Goal: Transaction & Acquisition: Book appointment/travel/reservation

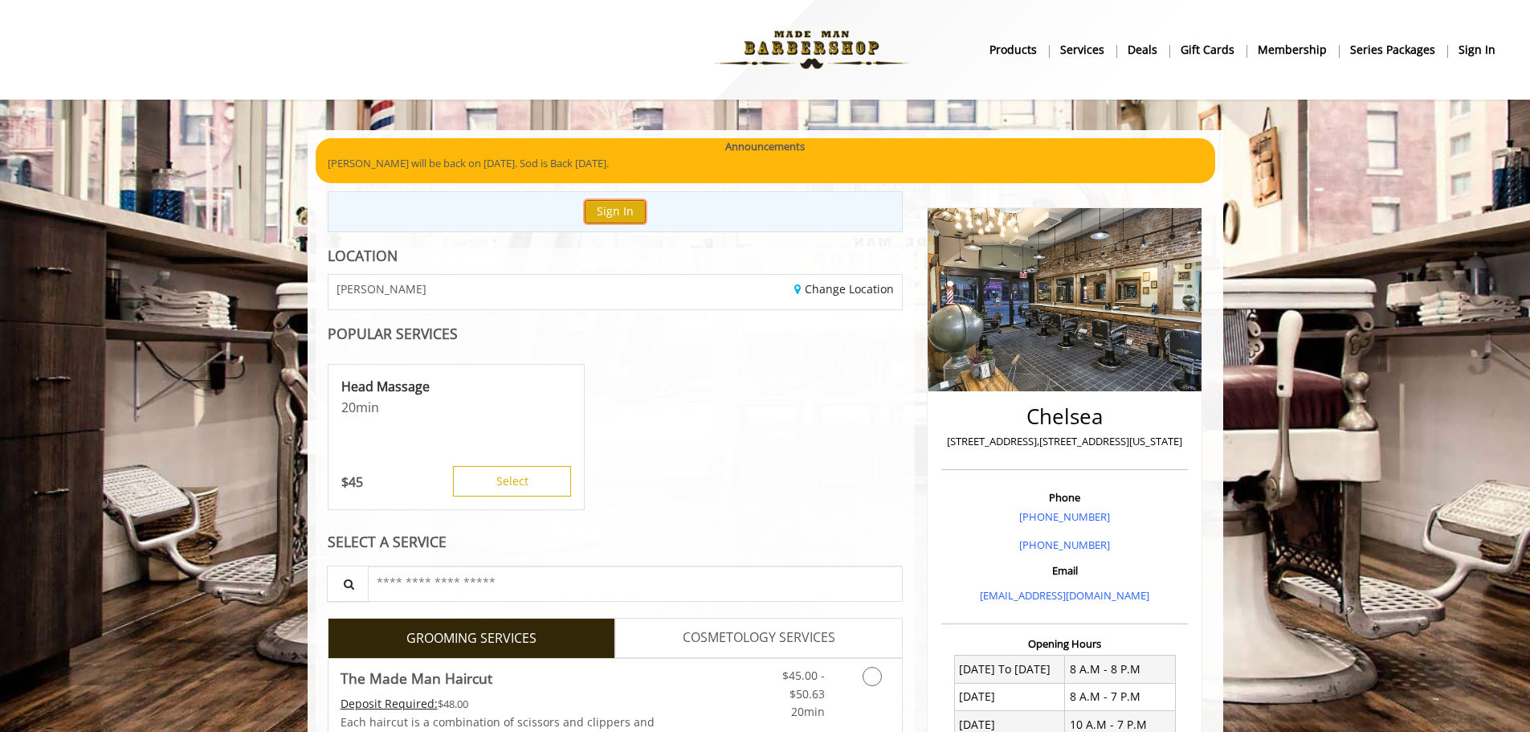
click at [619, 213] on button "Sign In" at bounding box center [615, 211] width 61 height 23
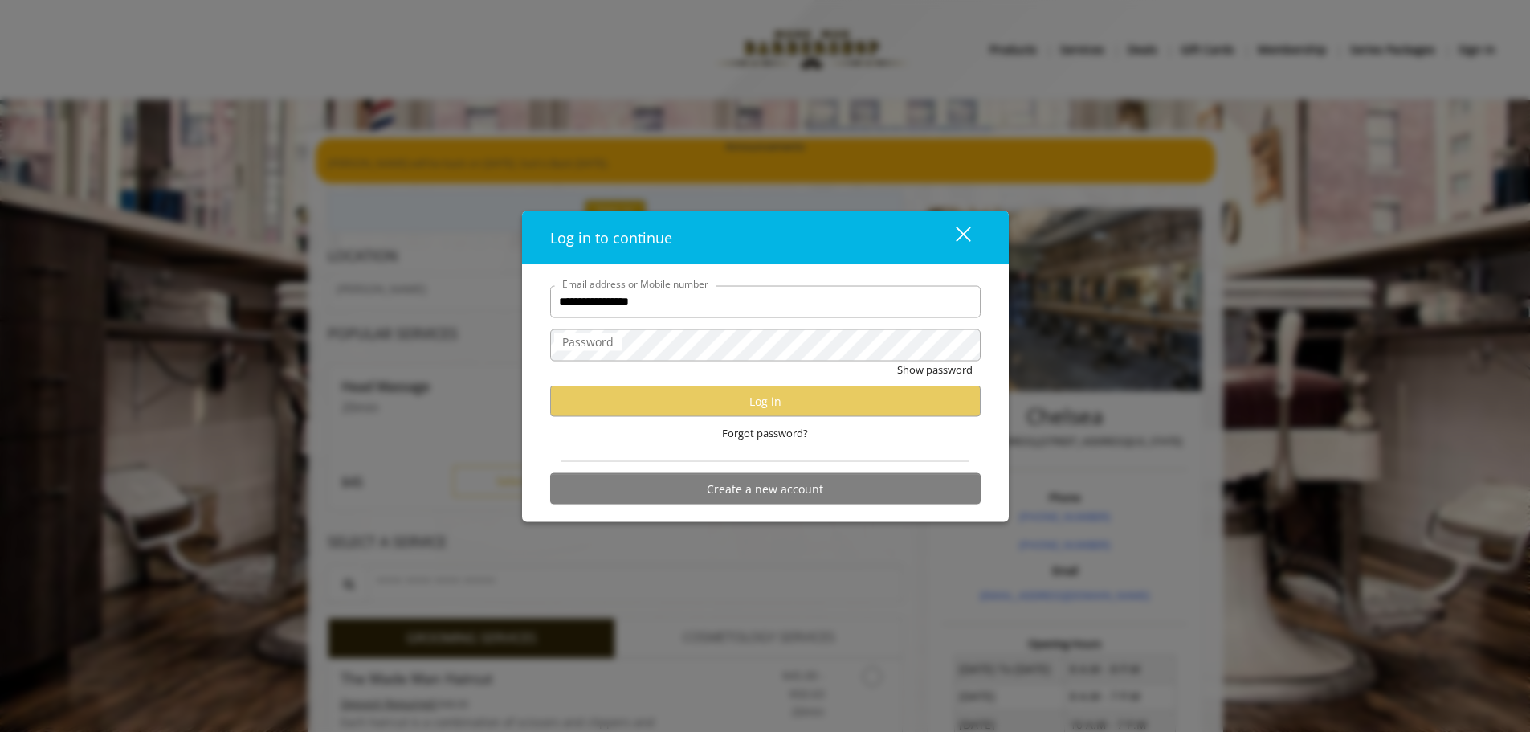
type input "**********"
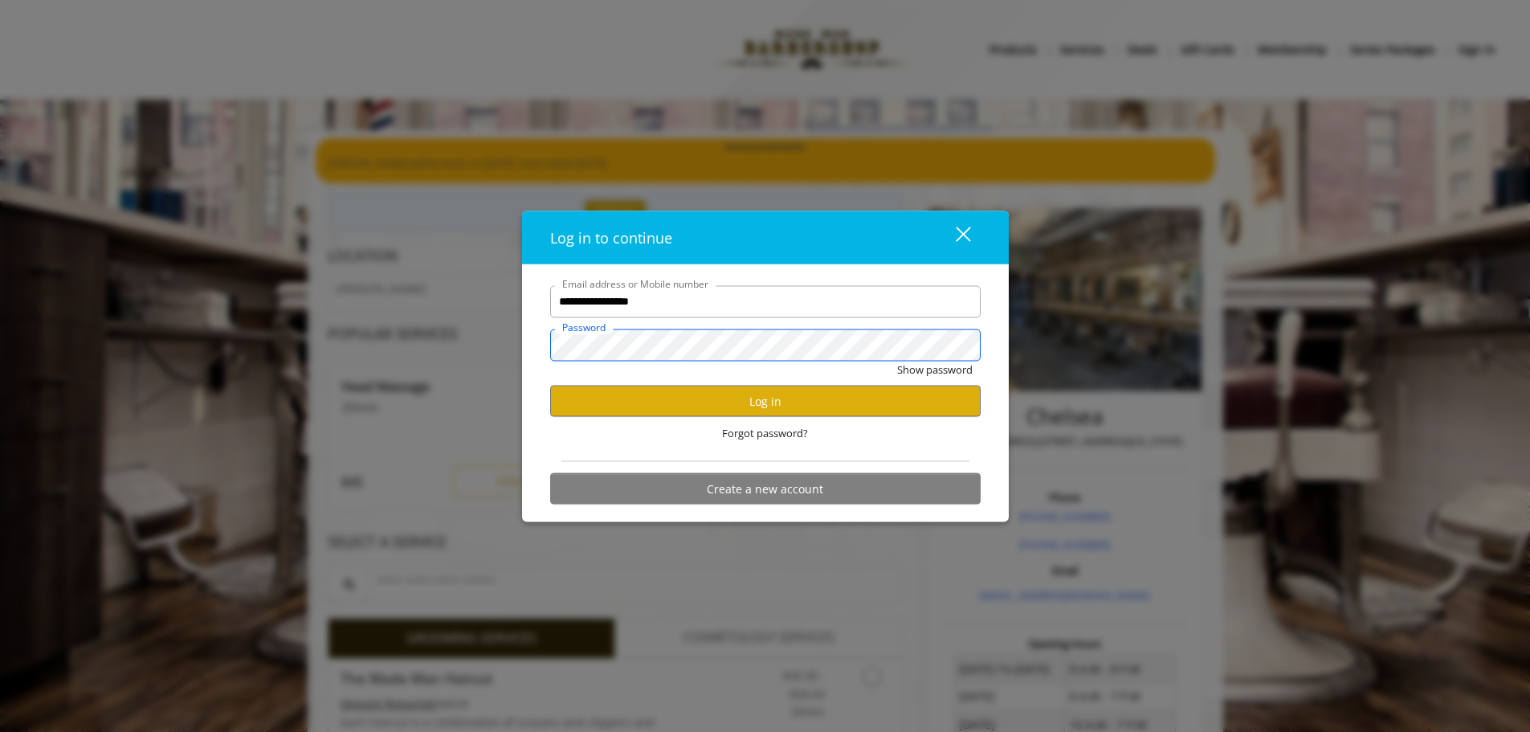
click at [897, 361] on button "Show password" at bounding box center [935, 369] width 76 height 17
click at [753, 395] on button "Log in" at bounding box center [765, 401] width 431 height 31
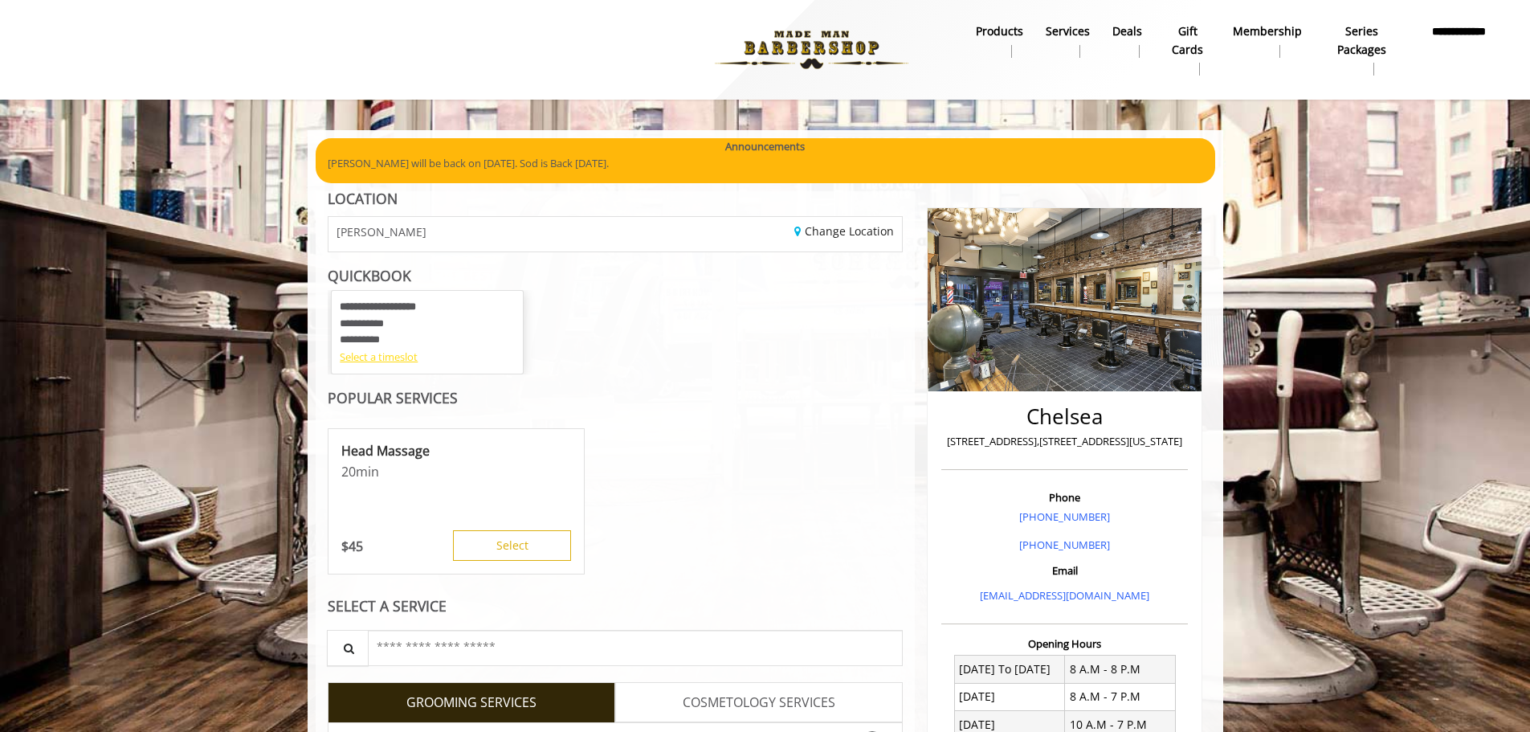
click at [365, 359] on div "Select a timeslot" at bounding box center [427, 357] width 175 height 17
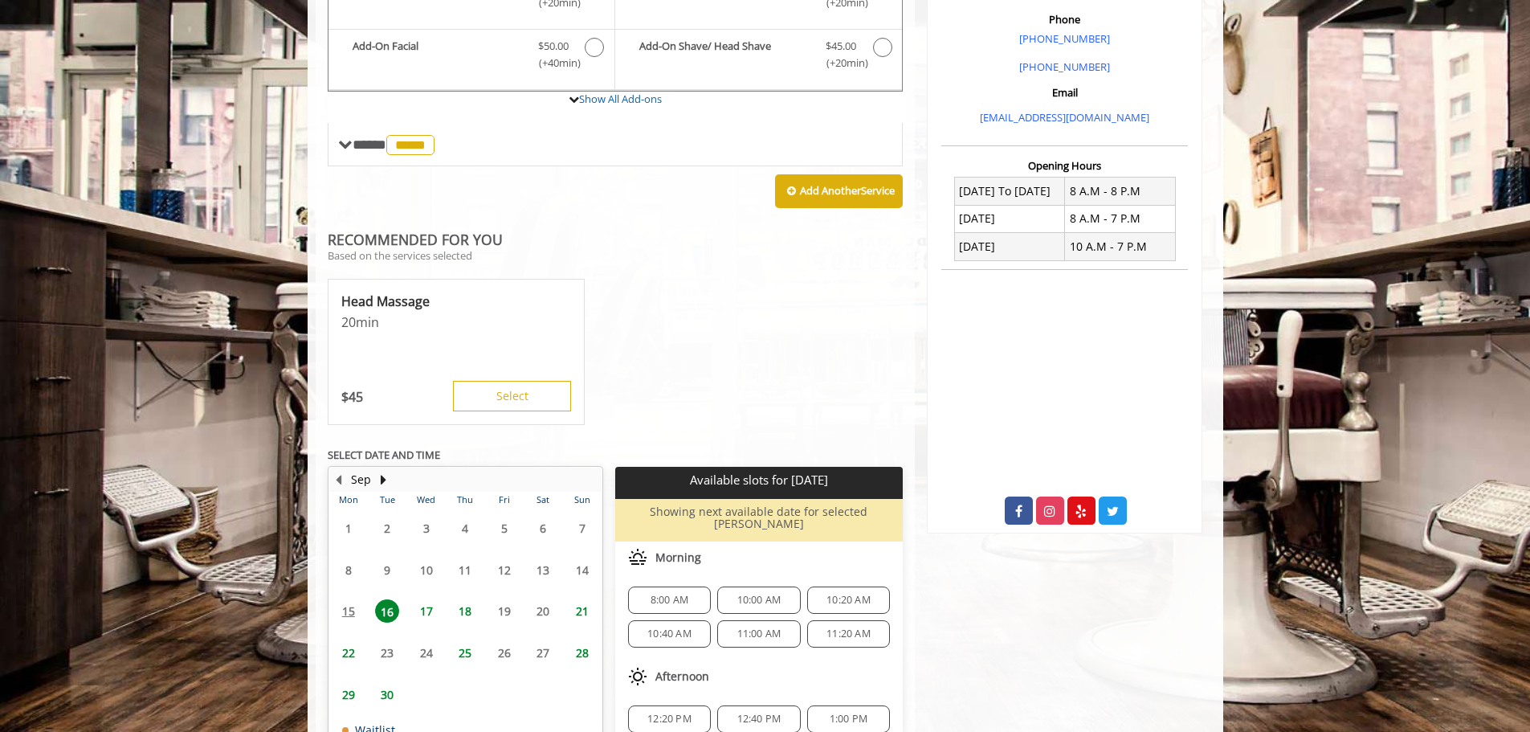
scroll to position [501, 0]
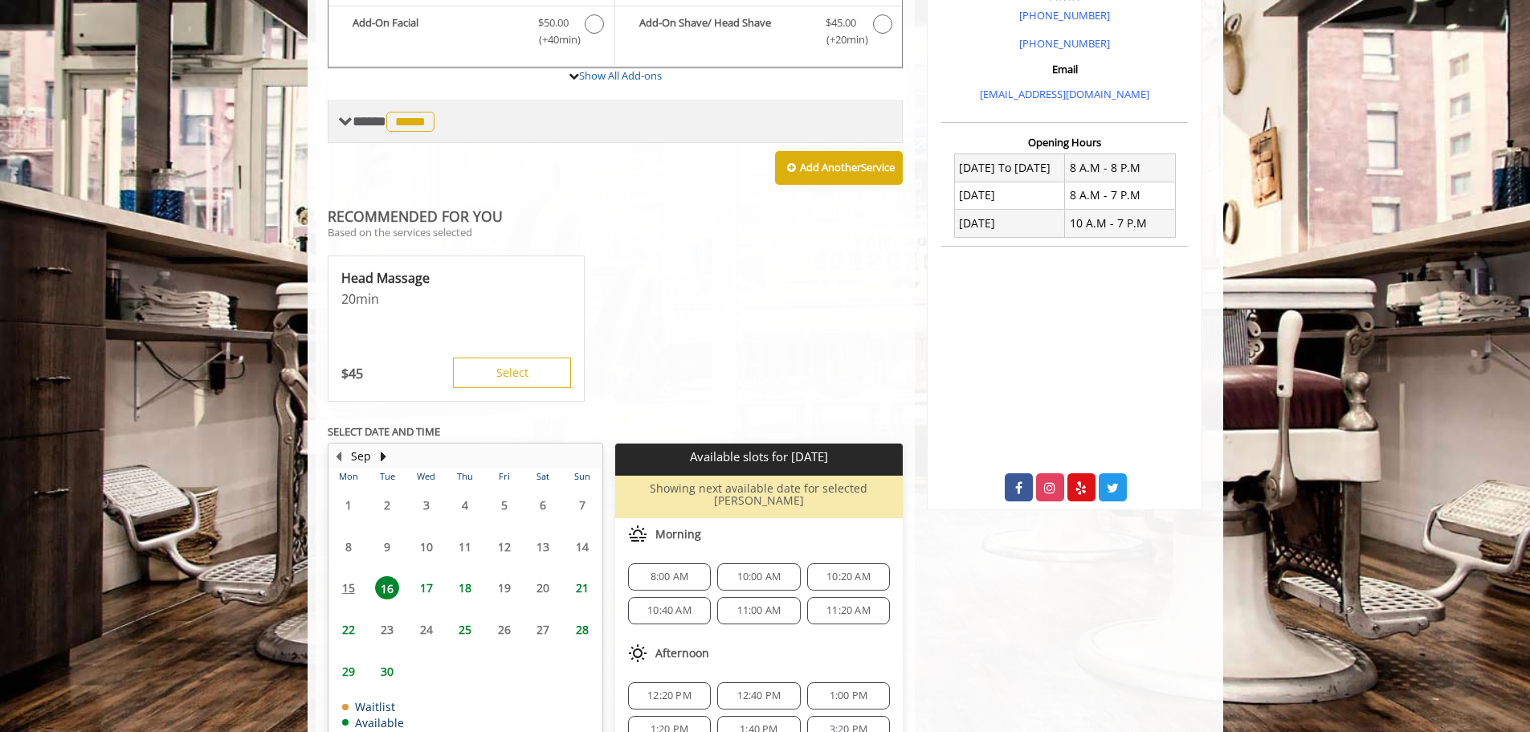
click at [400, 124] on span "*****" at bounding box center [410, 122] width 48 height 20
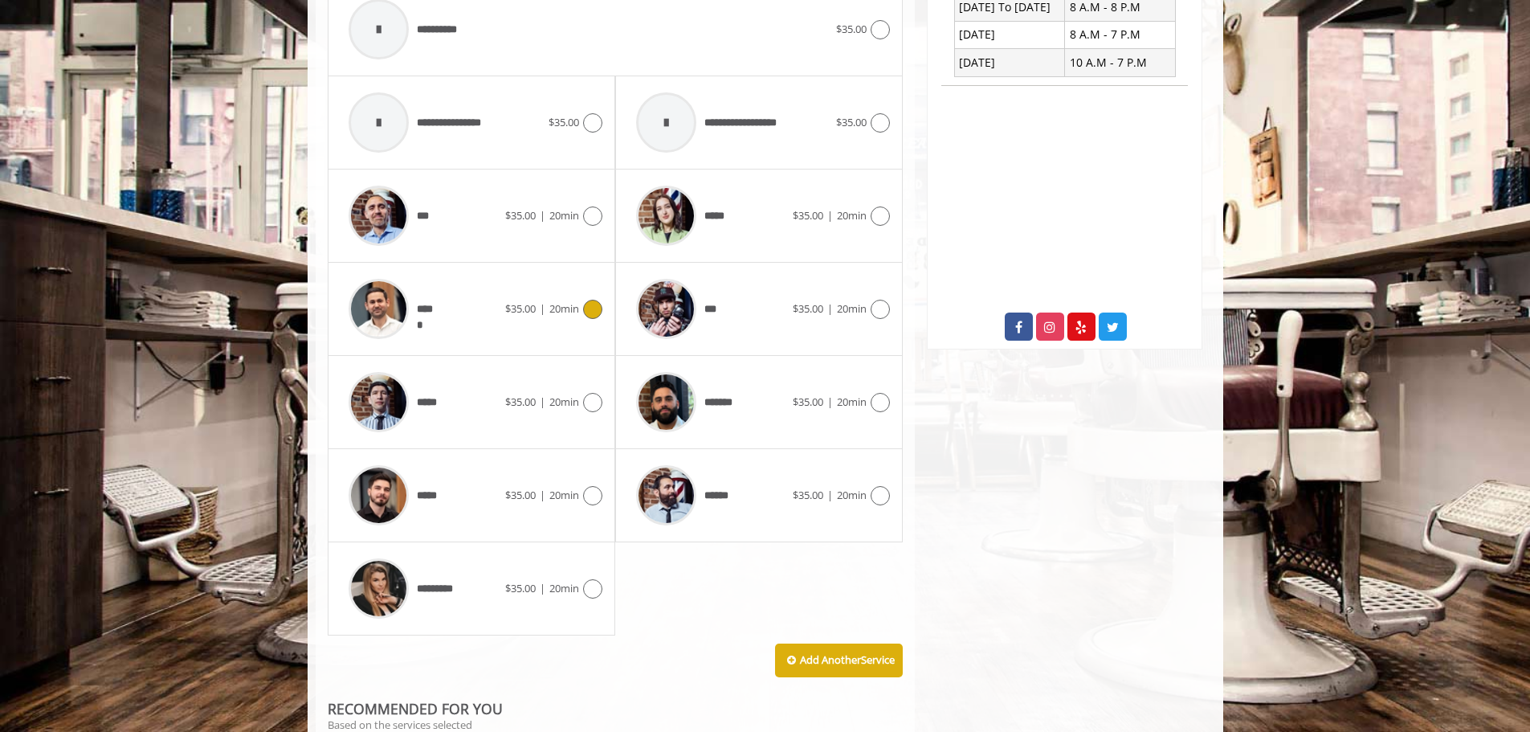
scroll to position [742, 0]
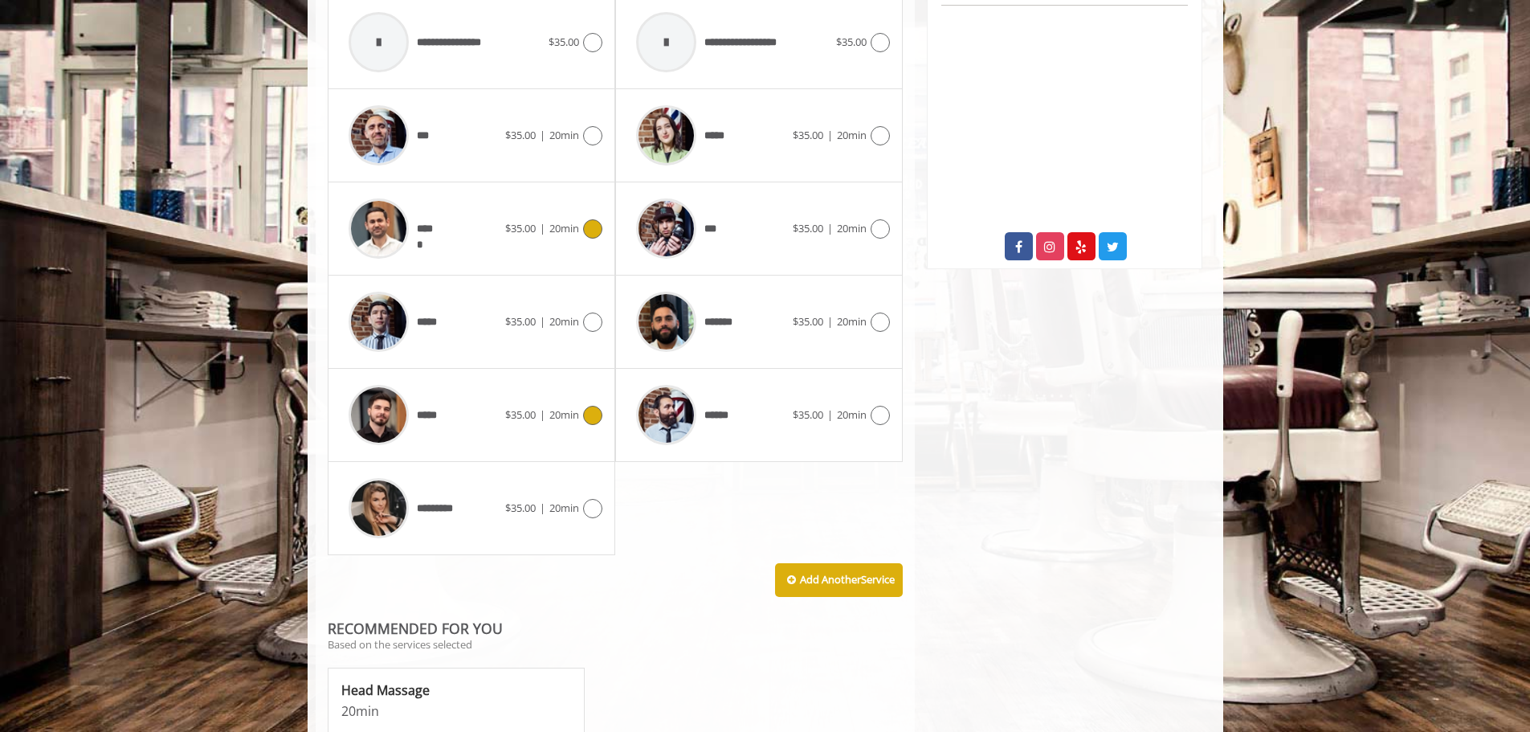
click at [509, 414] on span "$35.00" at bounding box center [520, 414] width 31 height 14
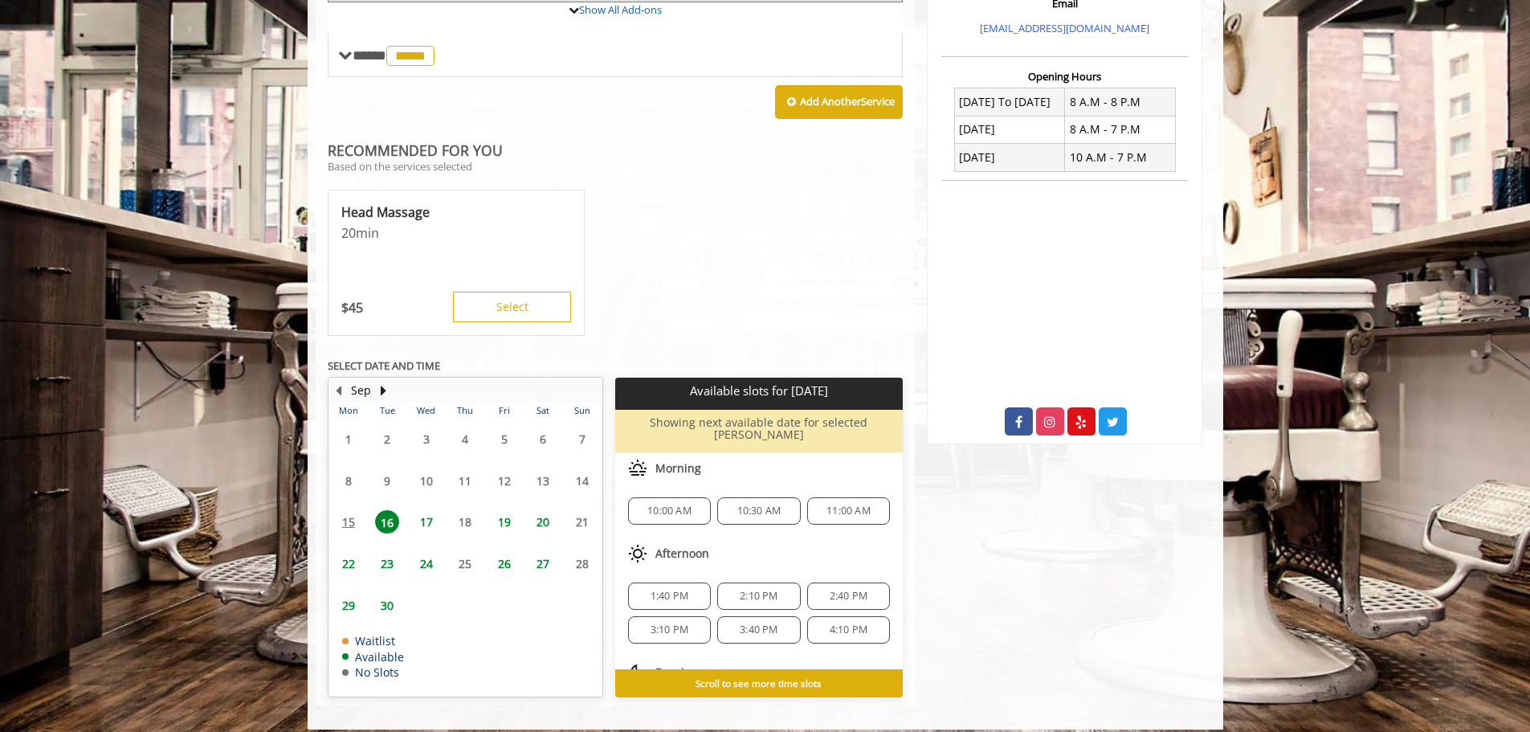
scroll to position [569, 0]
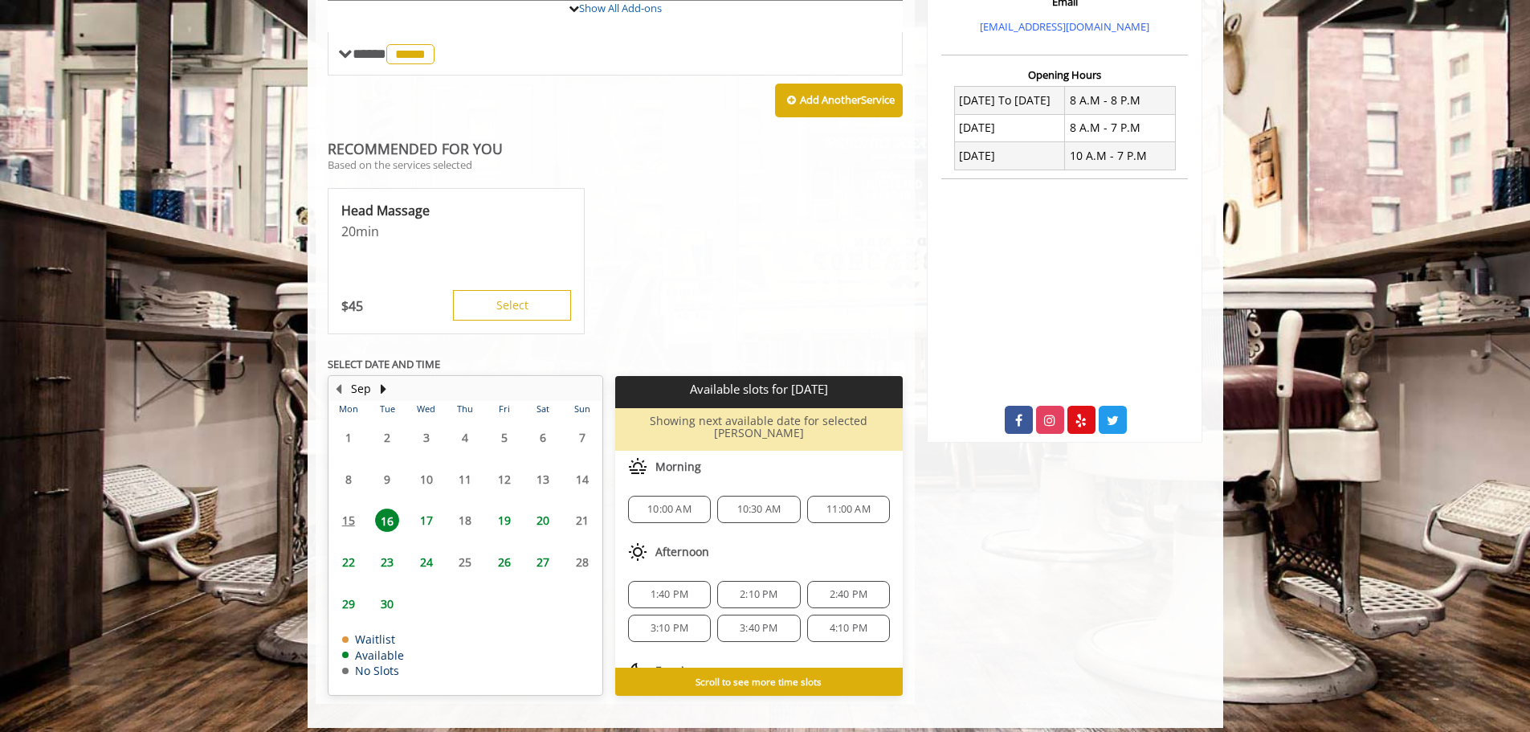
click at [428, 557] on span "24" at bounding box center [427, 561] width 24 height 23
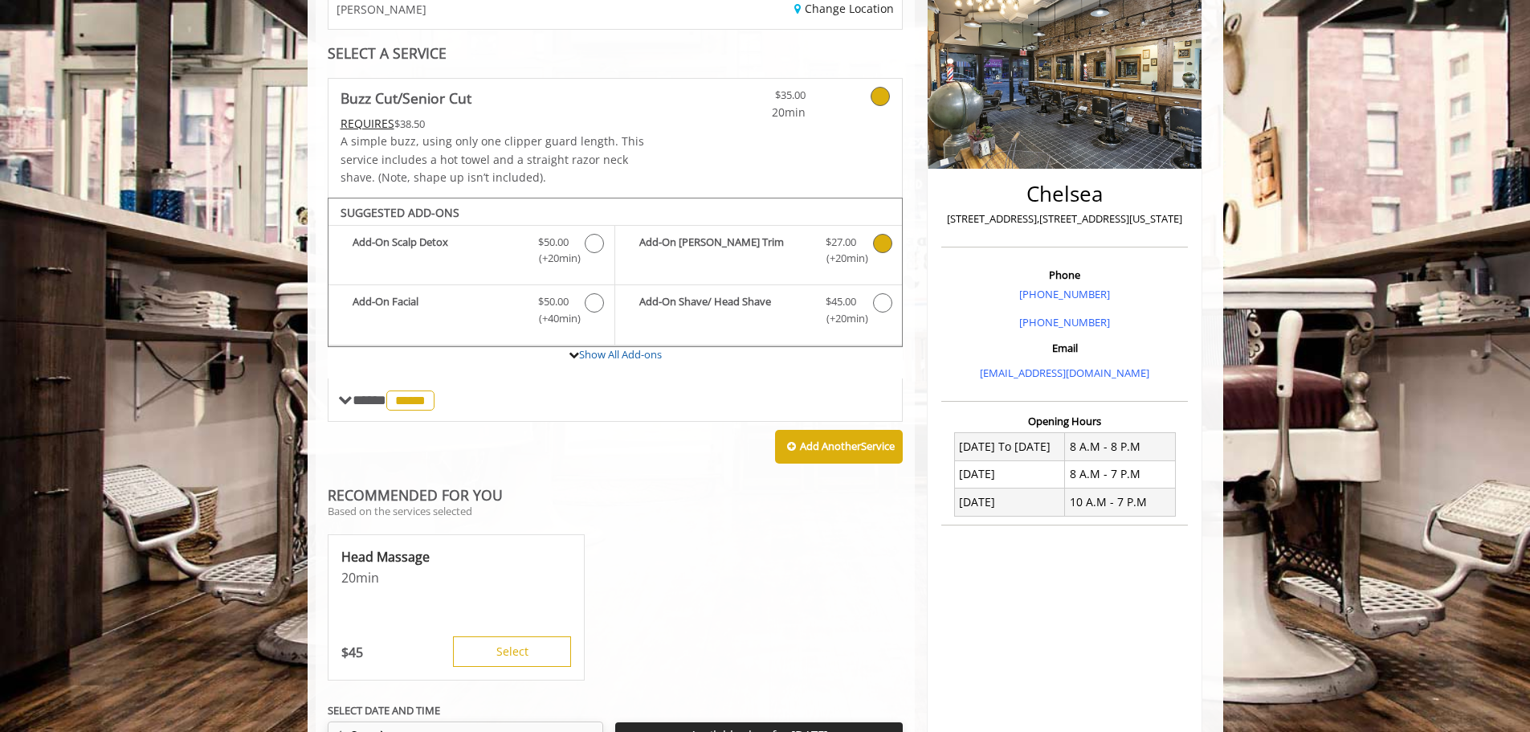
scroll to position [216, 0]
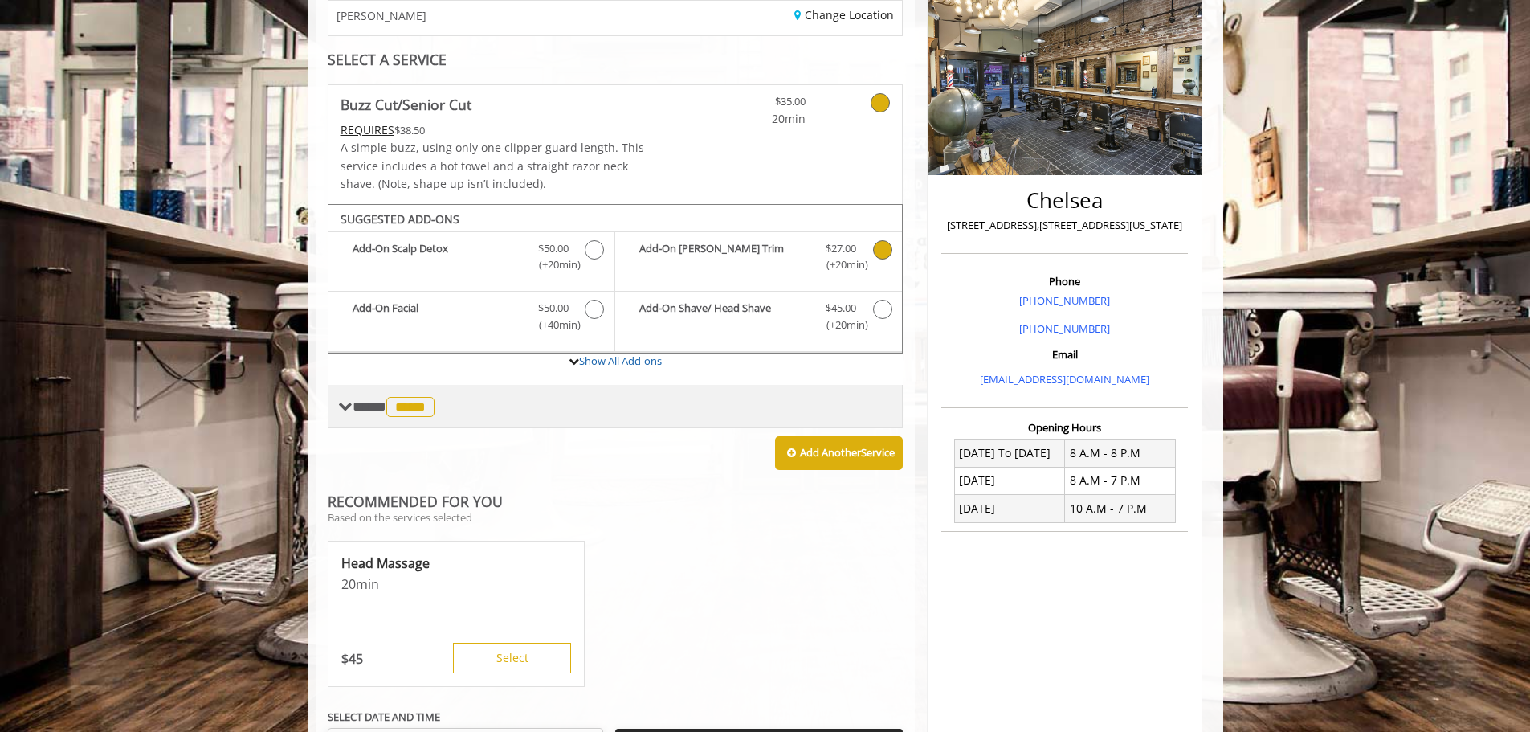
click at [422, 408] on span "*****" at bounding box center [410, 407] width 48 height 20
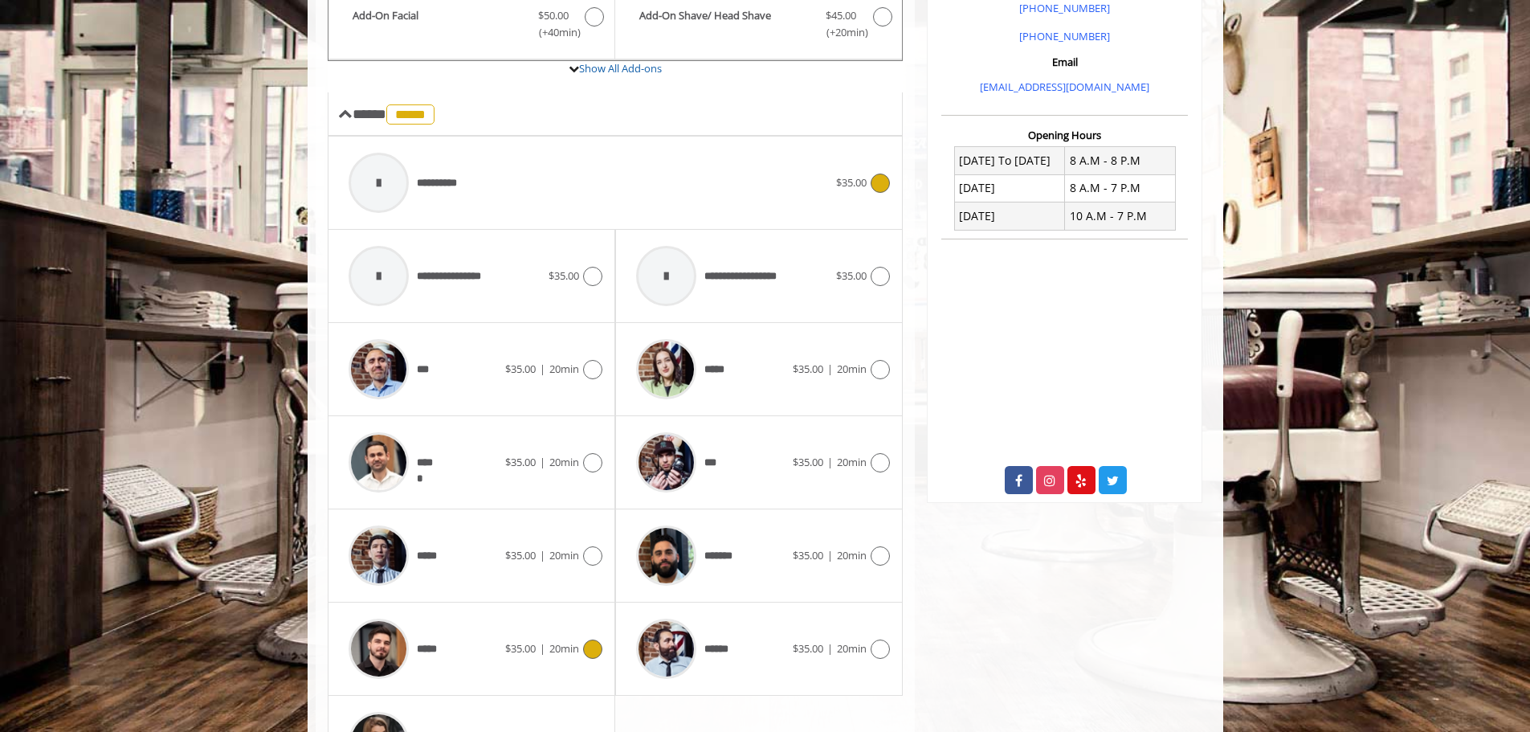
scroll to position [537, 0]
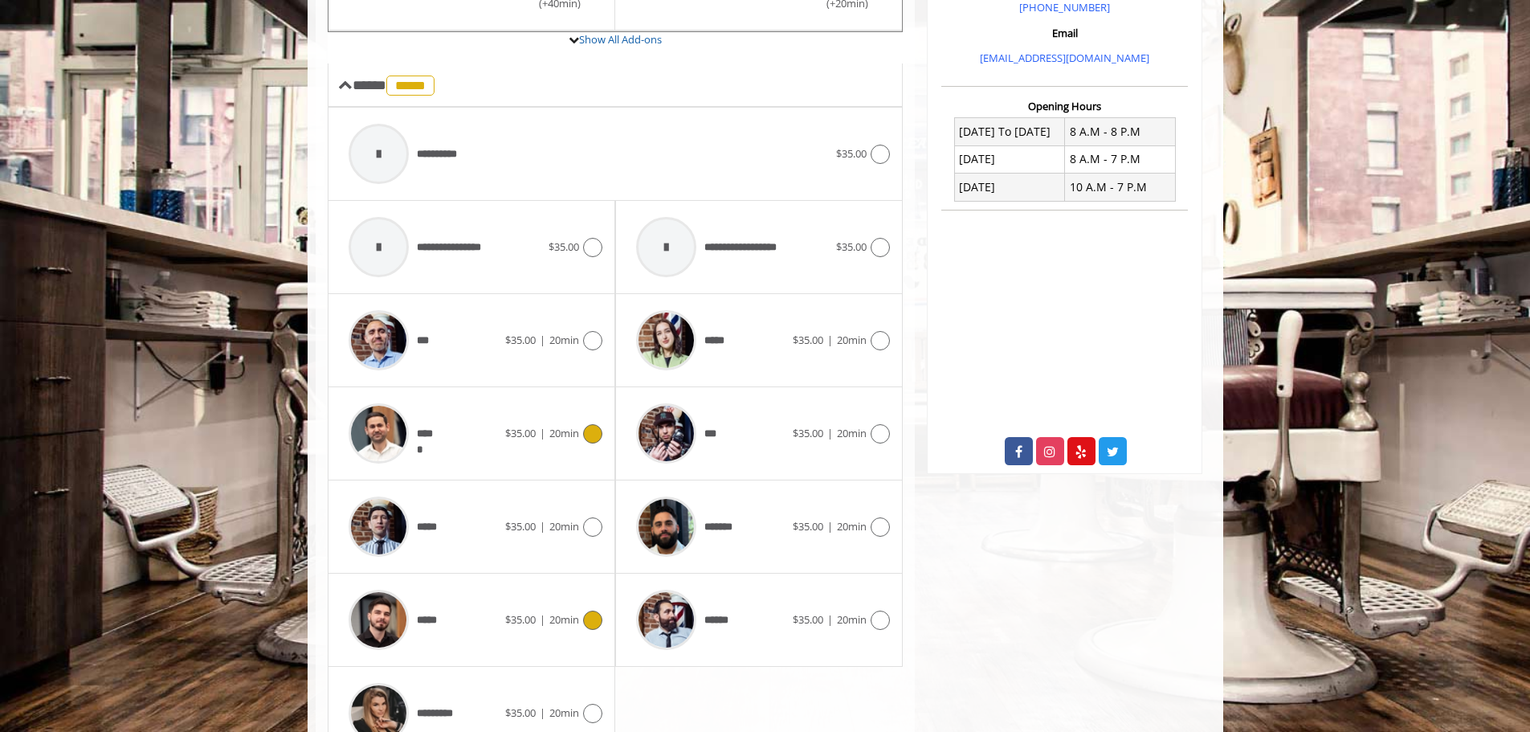
click at [583, 436] on icon at bounding box center [592, 433] width 19 height 19
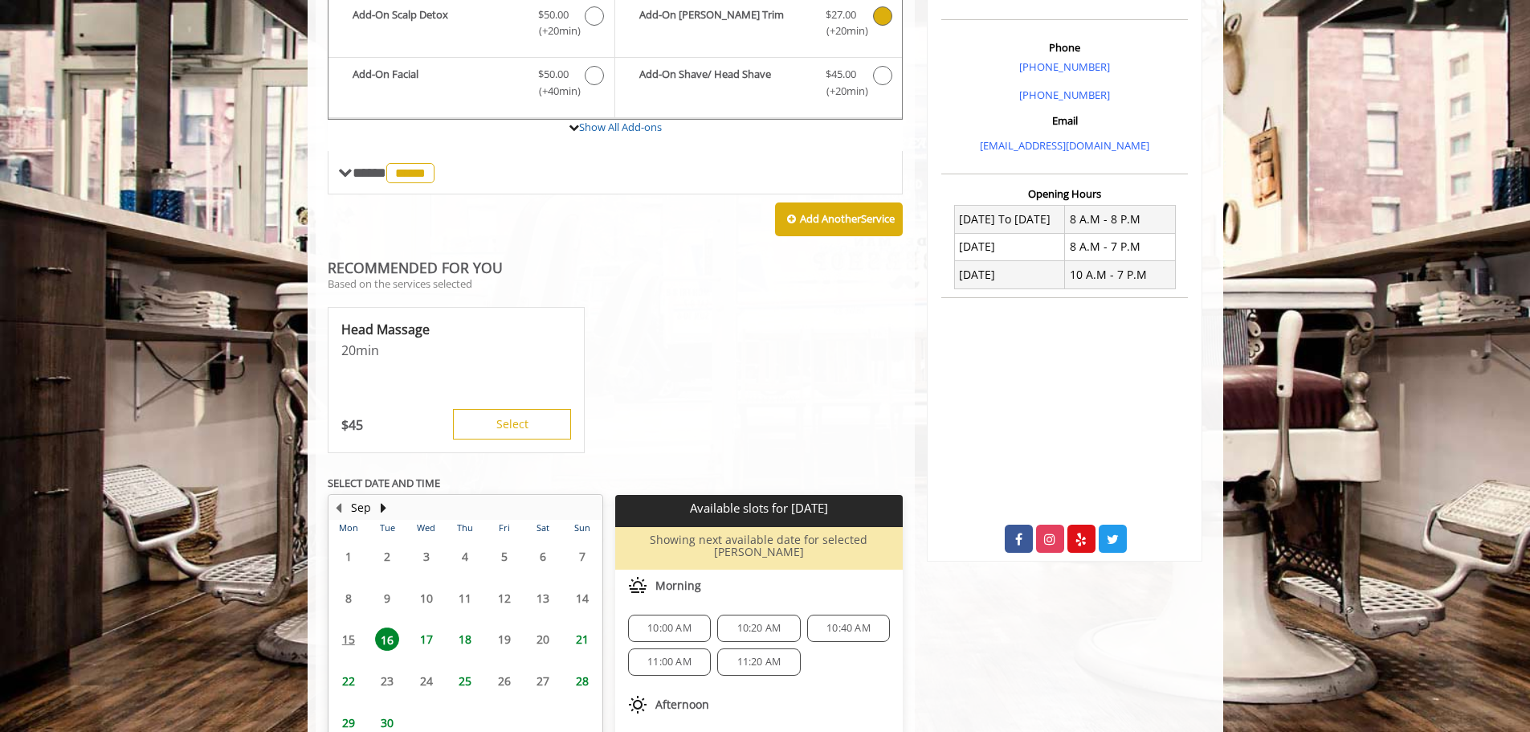
scroll to position [421, 0]
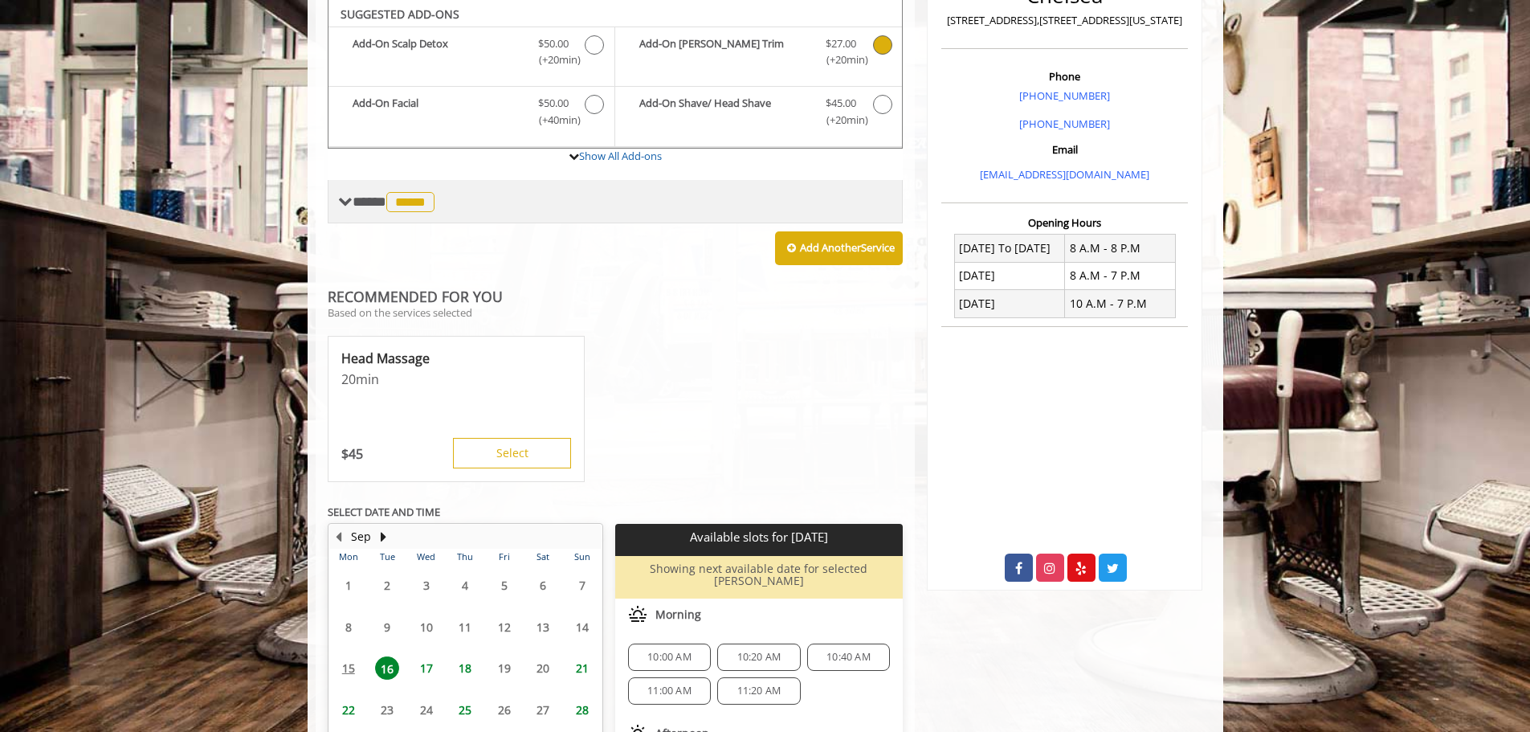
click at [414, 212] on span "*****" at bounding box center [410, 202] width 48 height 20
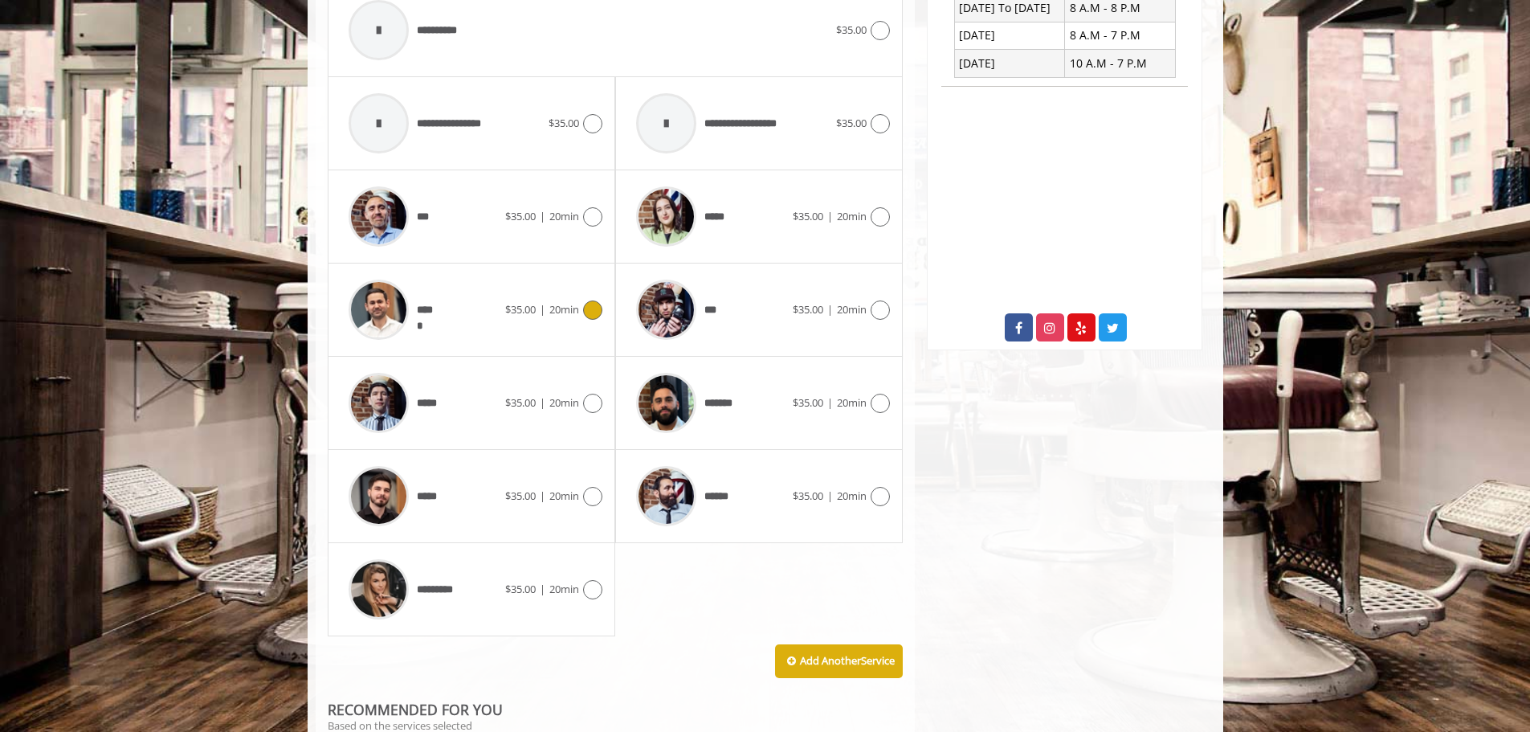
scroll to position [662, 0]
click at [583, 496] on icon at bounding box center [592, 495] width 19 height 19
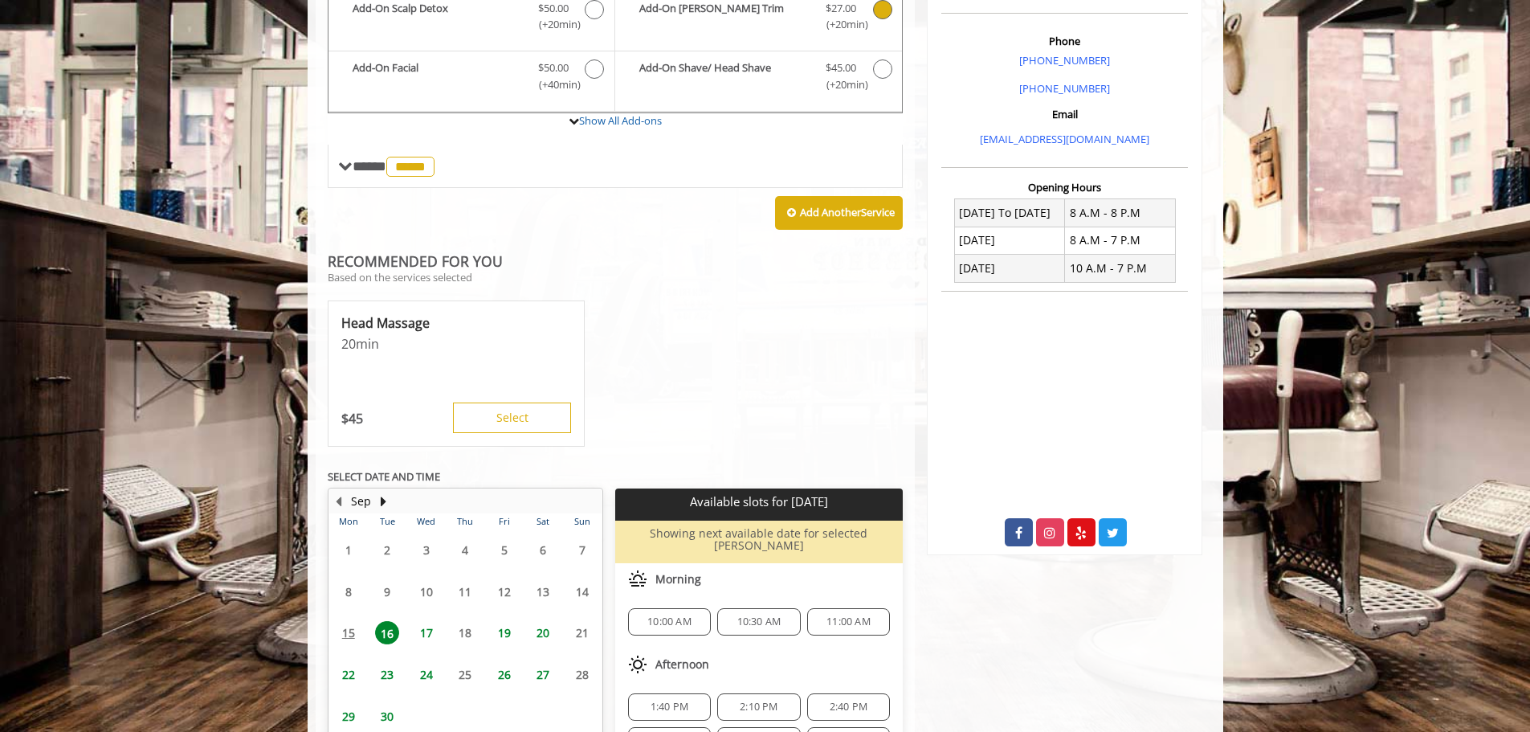
scroll to position [457, 0]
click at [430, 672] on span "24" at bounding box center [427, 673] width 24 height 23
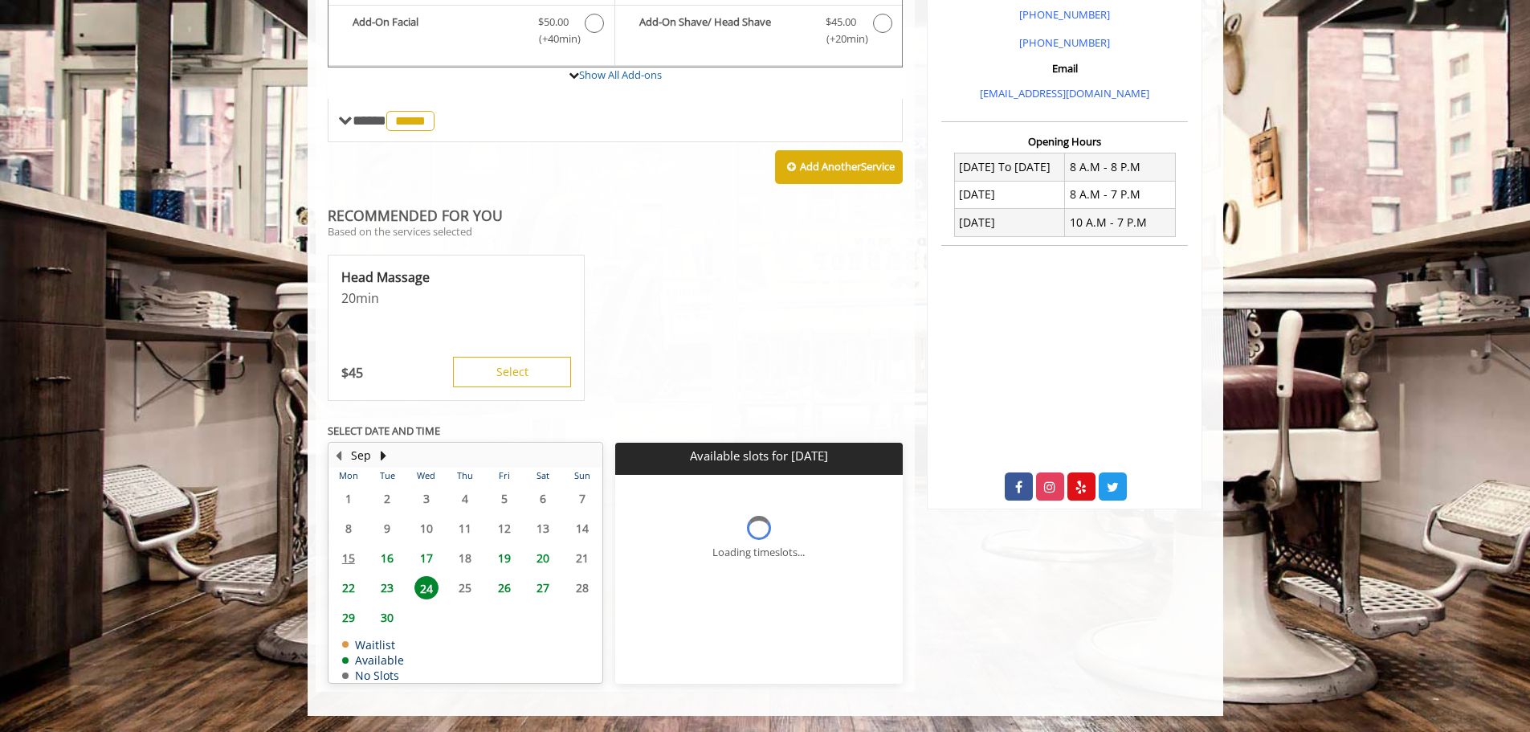
scroll to position [537, 0]
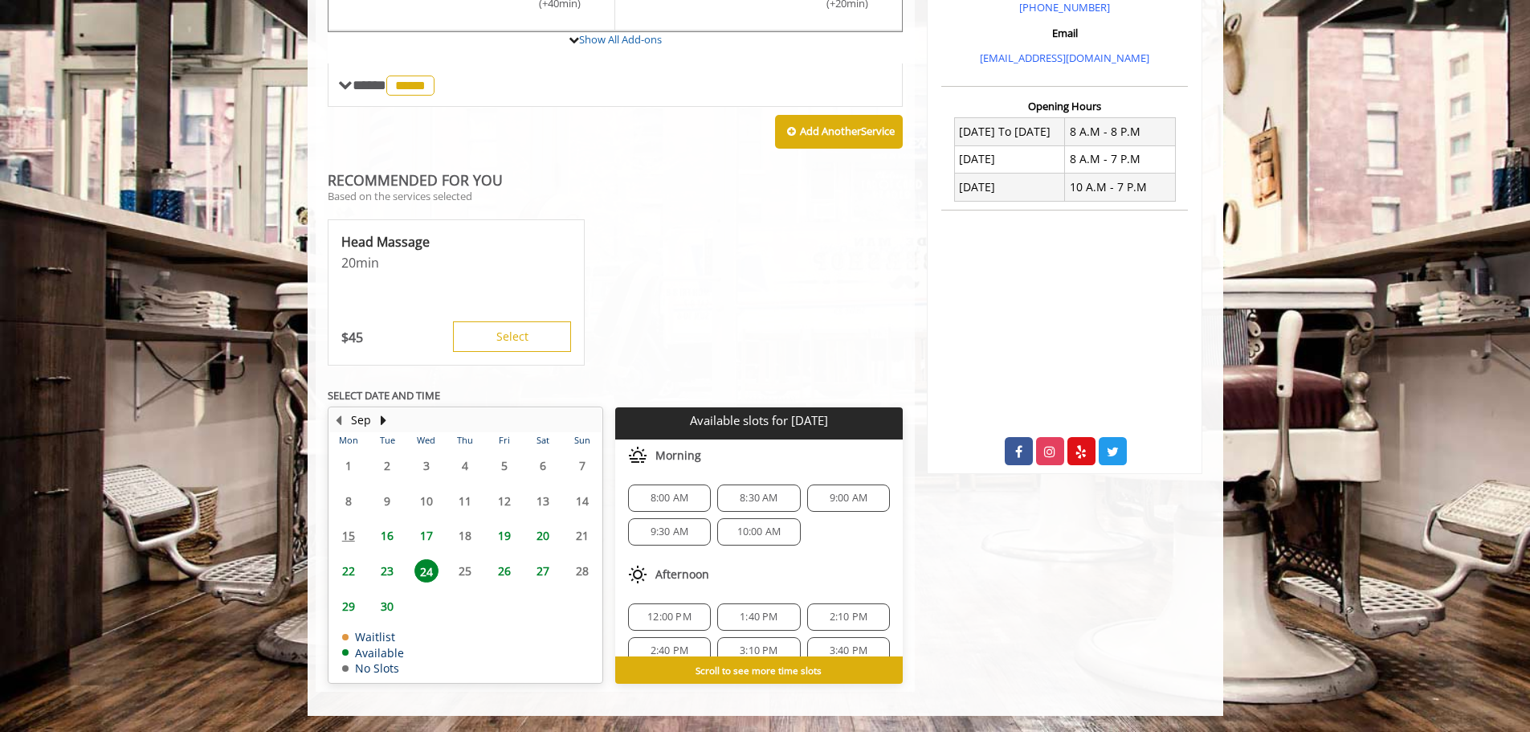
click at [749, 498] on span "8:30 AM" at bounding box center [759, 498] width 38 height 13
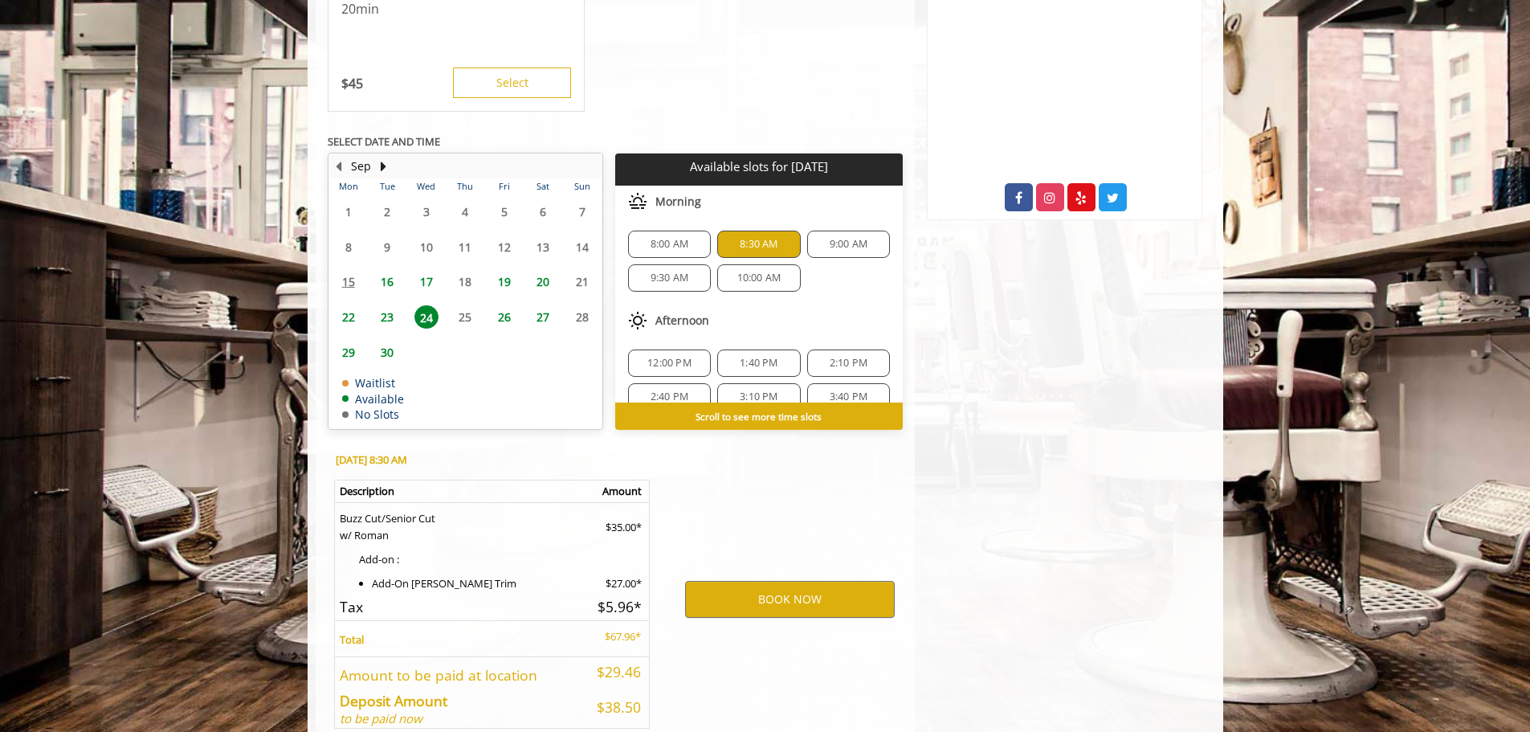
scroll to position [876, 0]
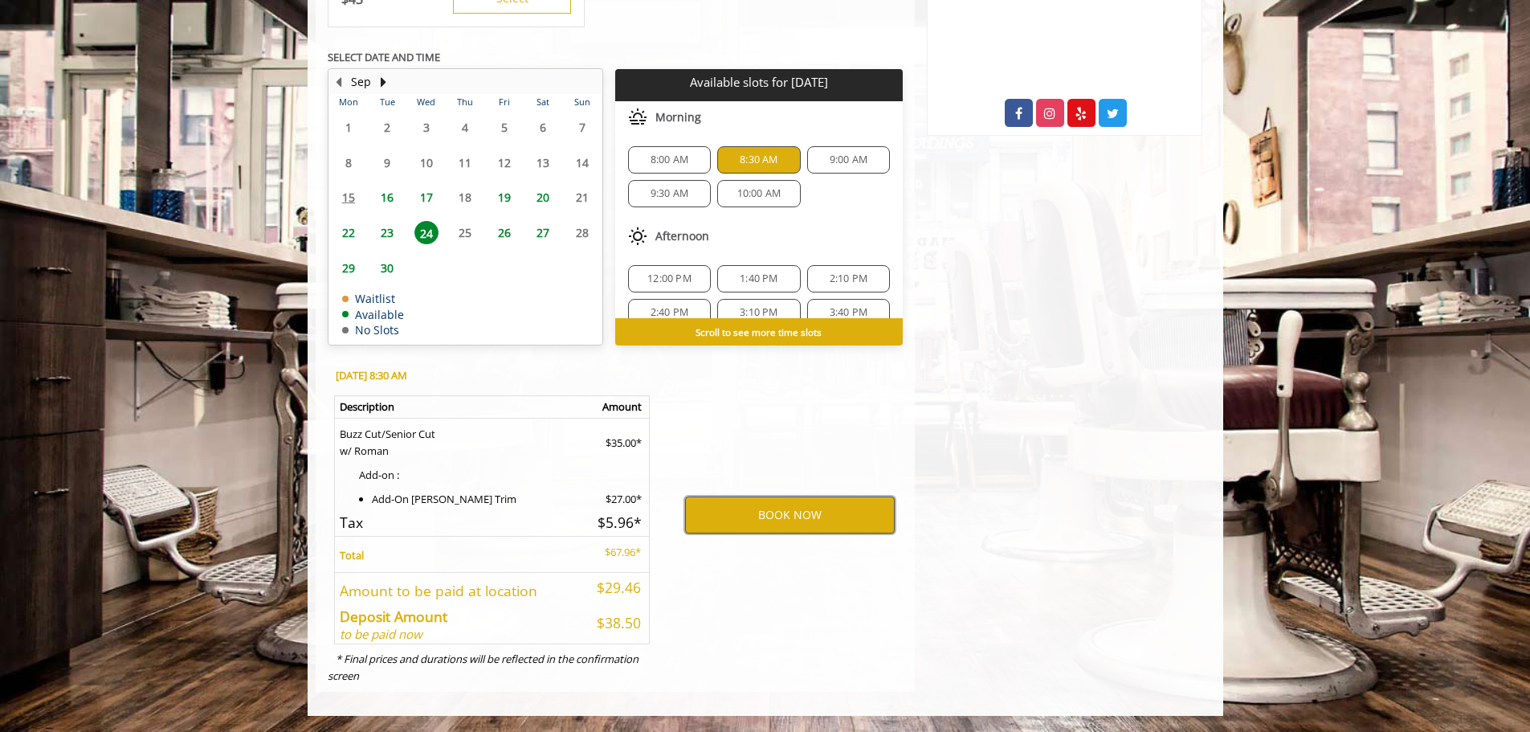
click at [762, 512] on button "BOOK NOW" at bounding box center [790, 514] width 210 height 37
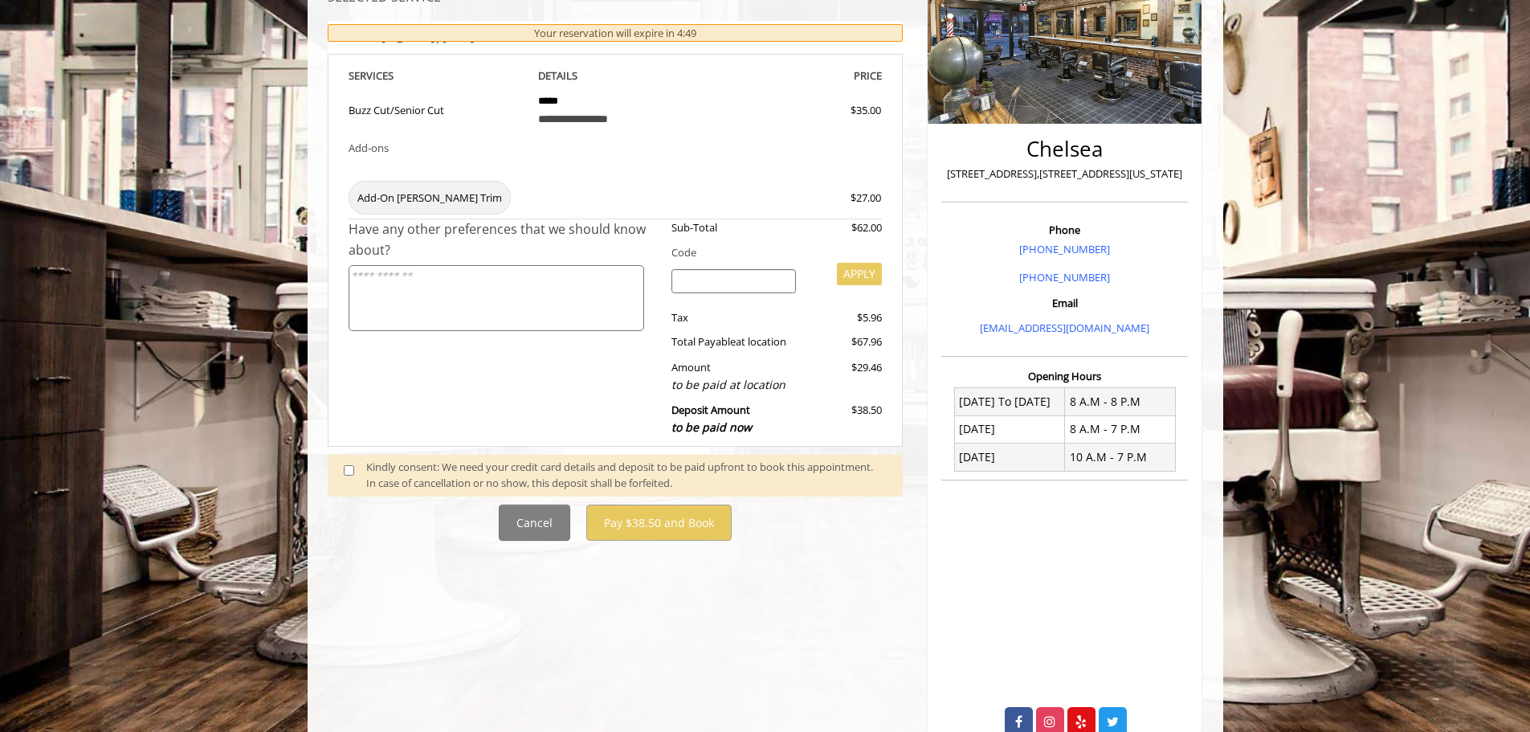
scroll to position [239, 0]
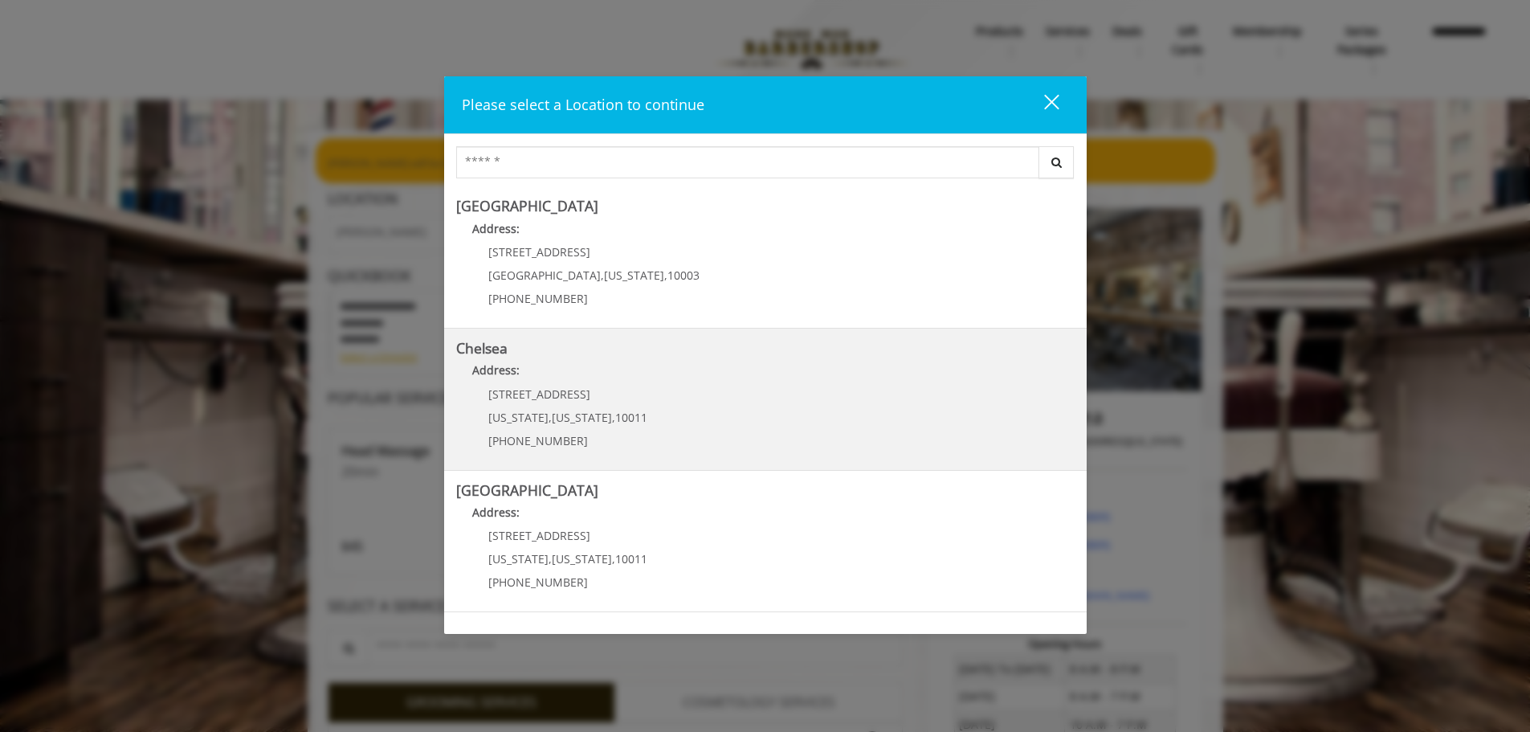
click at [586, 380] on p "Address:" at bounding box center [765, 374] width 619 height 26
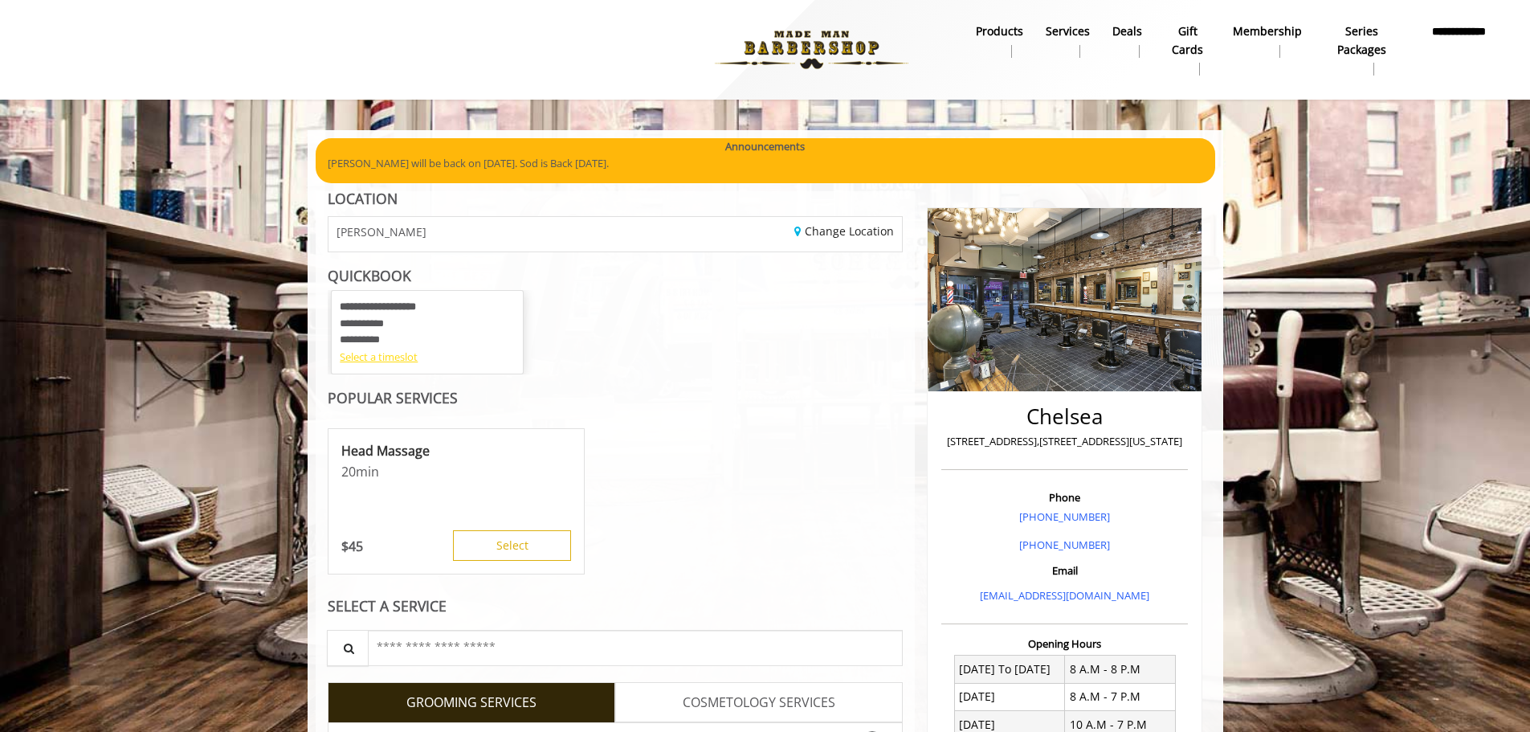
click at [370, 354] on div "Select a timeslot" at bounding box center [427, 357] width 175 height 17
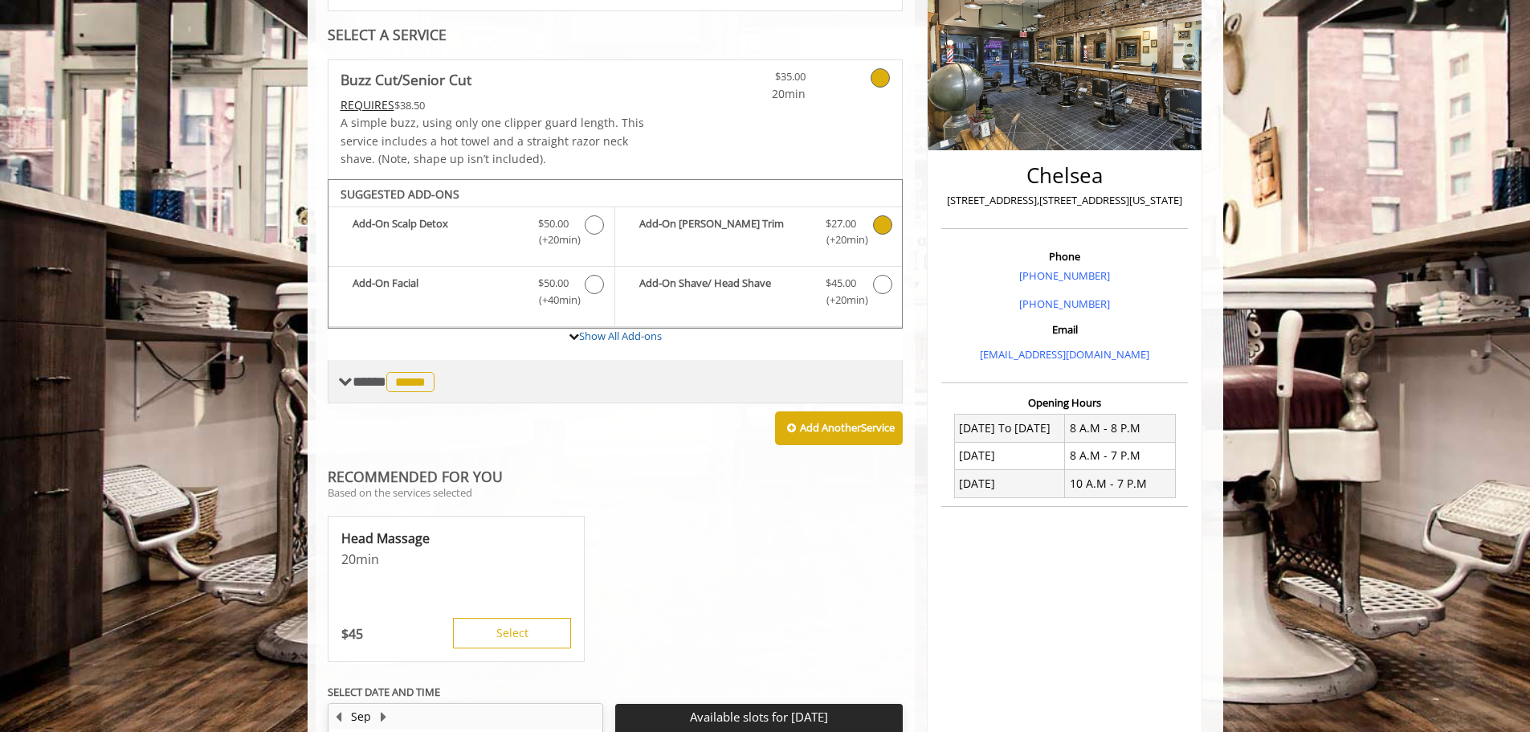
click at [406, 382] on span "*****" at bounding box center [410, 382] width 48 height 20
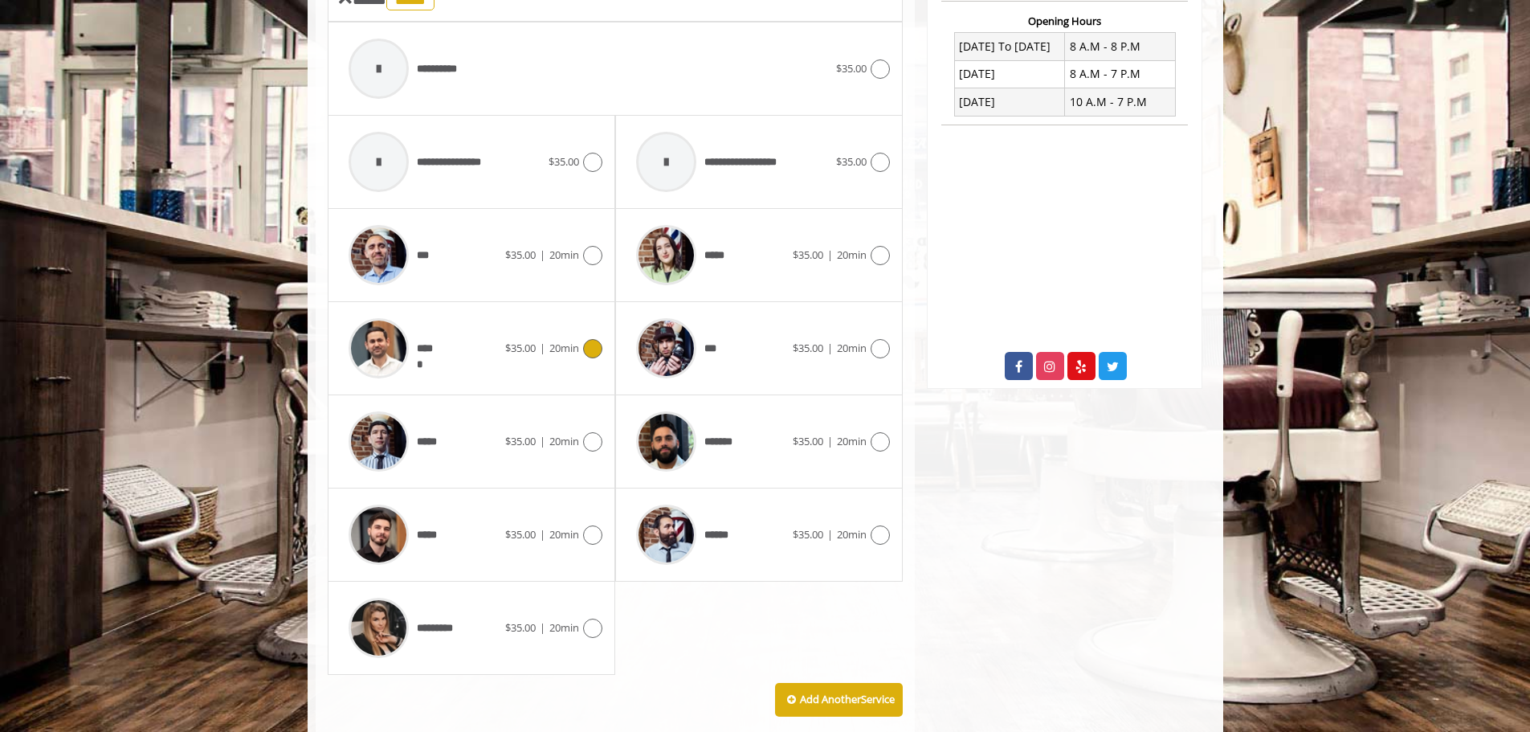
scroll to position [662, 0]
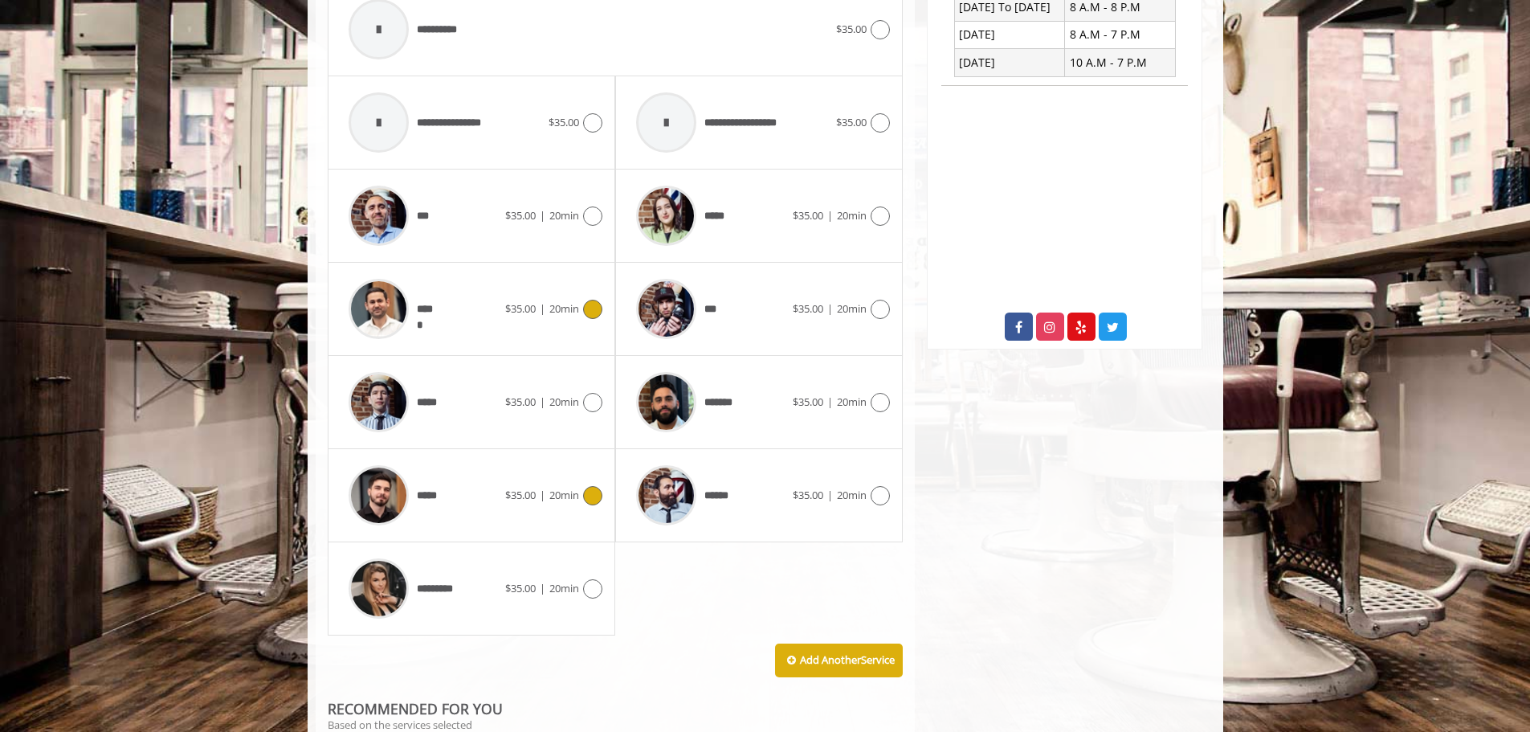
click at [587, 500] on icon at bounding box center [592, 495] width 19 height 19
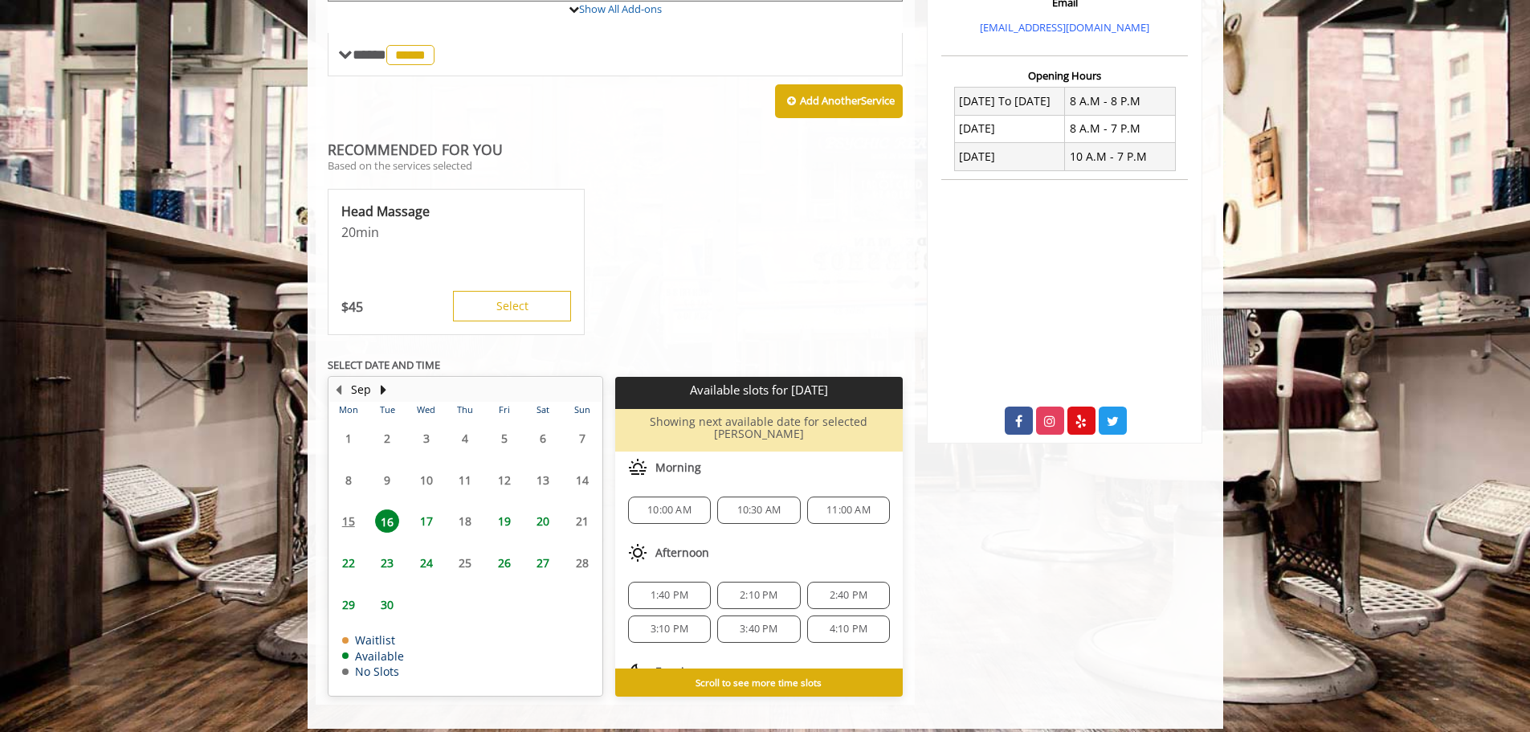
scroll to position [569, 0]
click at [421, 557] on span "24" at bounding box center [427, 561] width 24 height 23
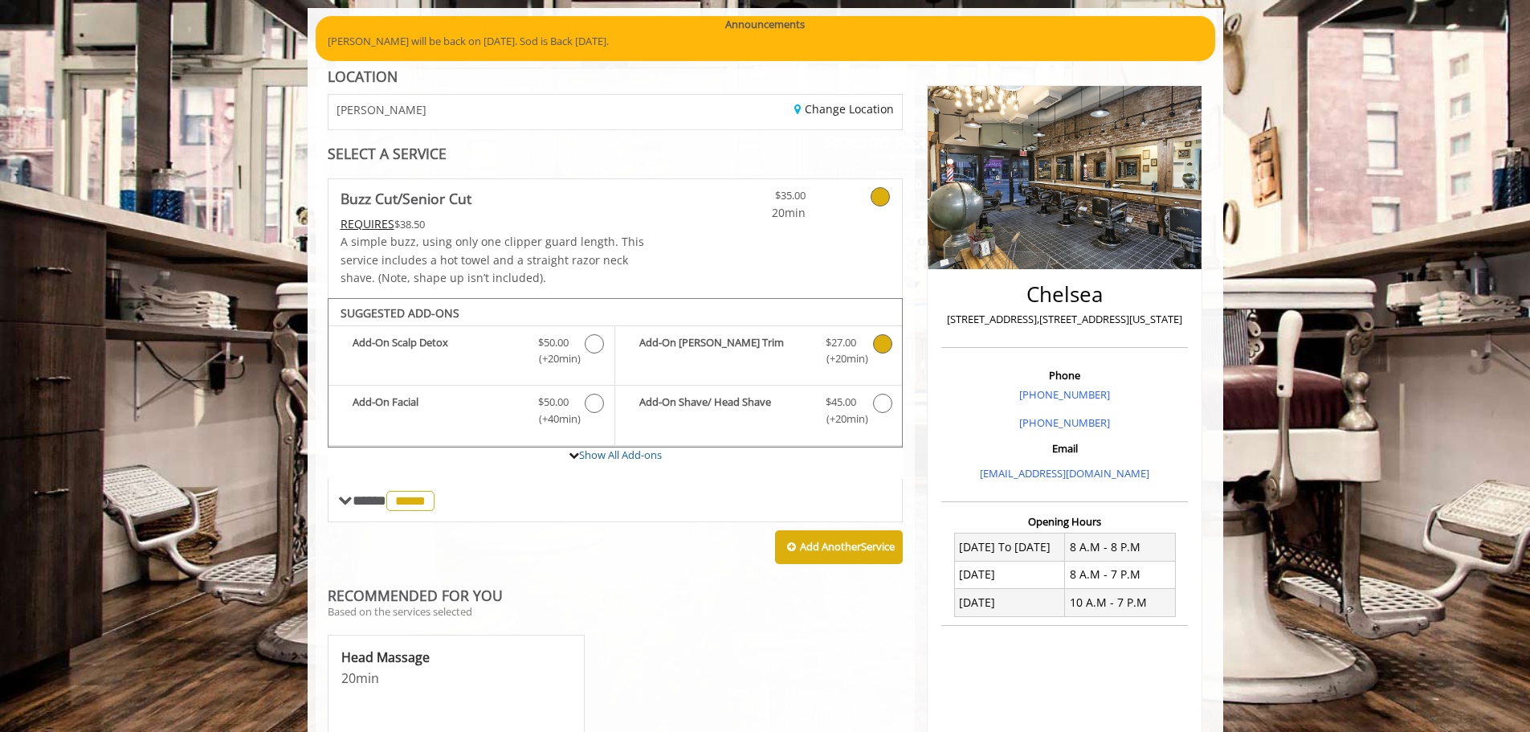
scroll to position [0, 0]
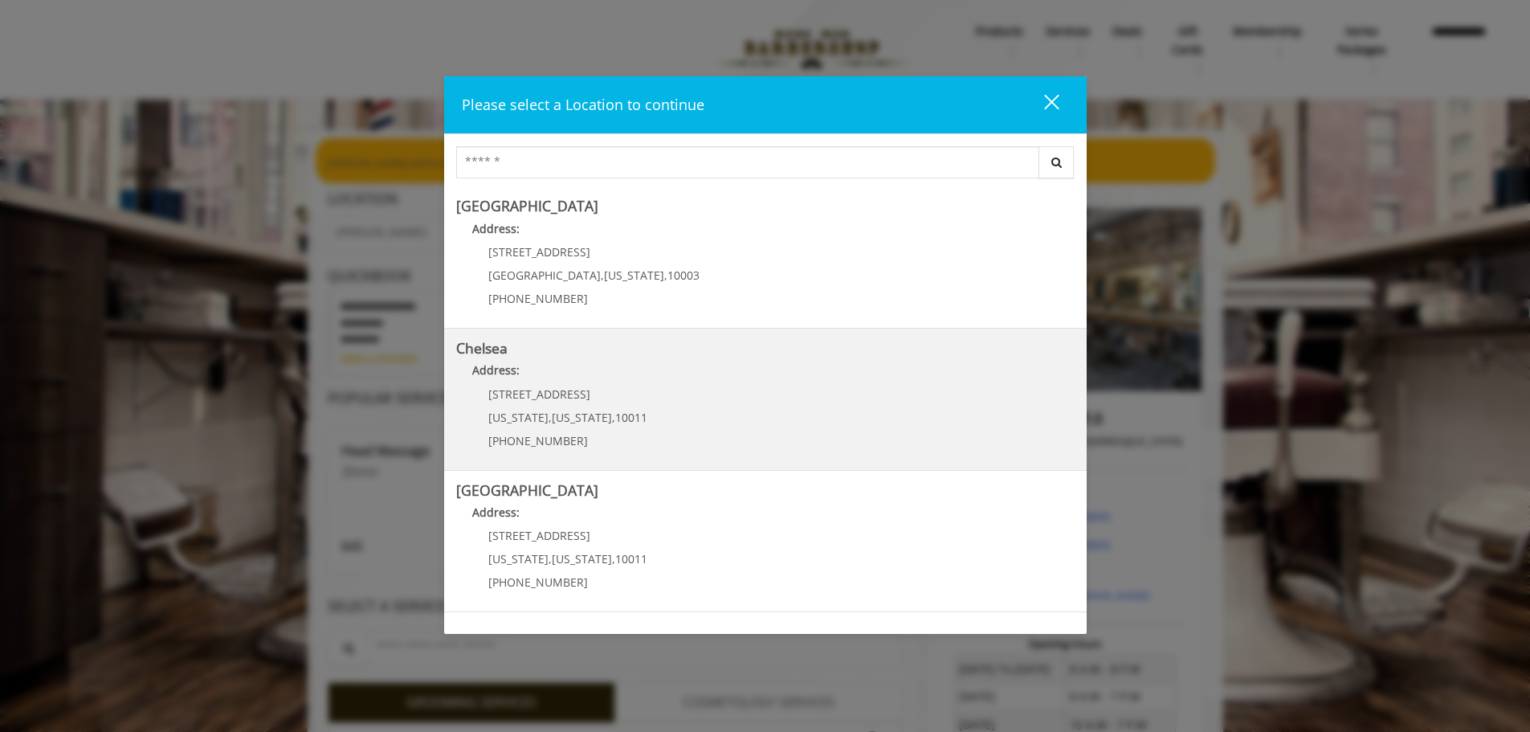
click at [535, 425] on div "[STREET_ADDRESS][US_STATE][US_STATE] (917) 639-3902" at bounding box center [555, 423] width 199 height 70
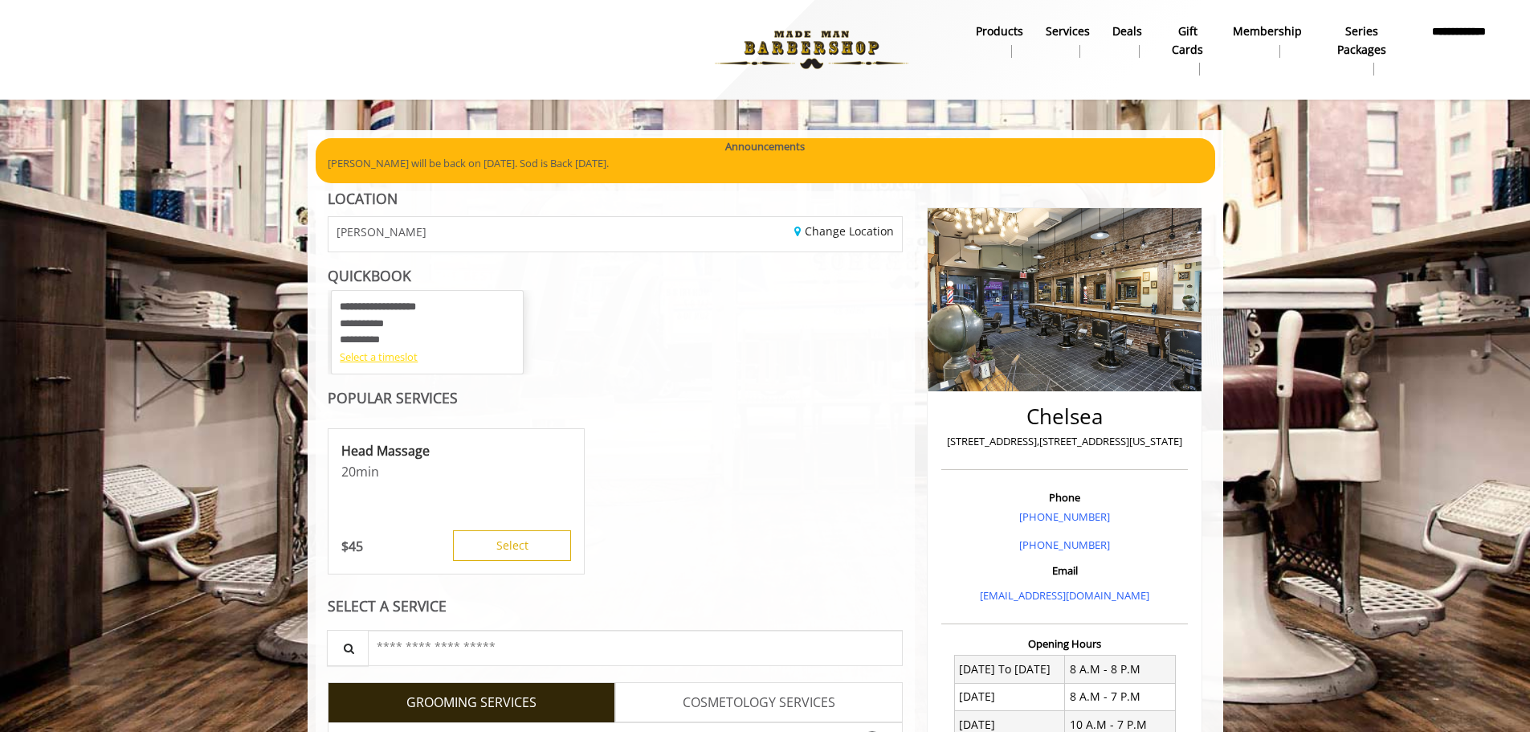
click at [393, 362] on div "Select a timeslot" at bounding box center [427, 357] width 175 height 17
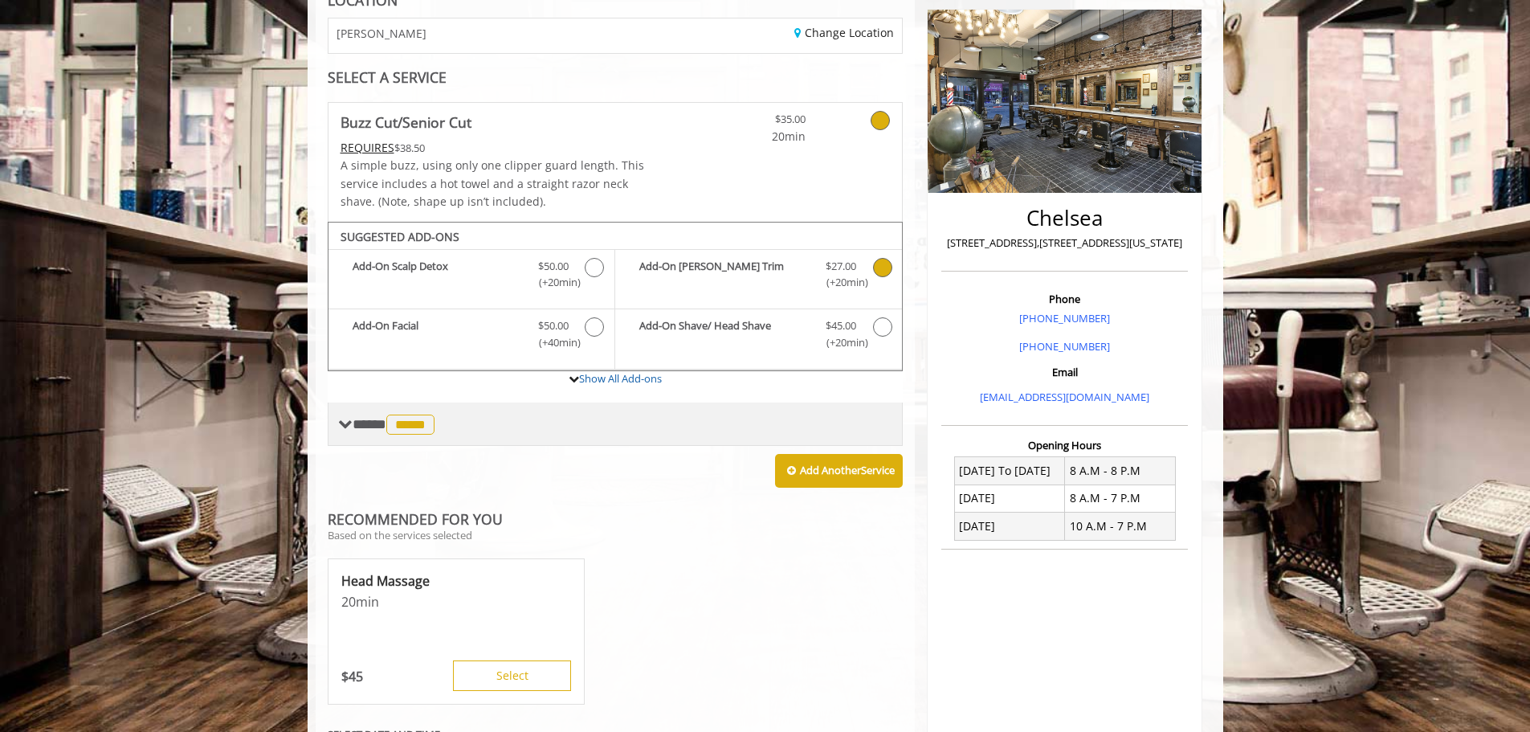
scroll to position [212, 0]
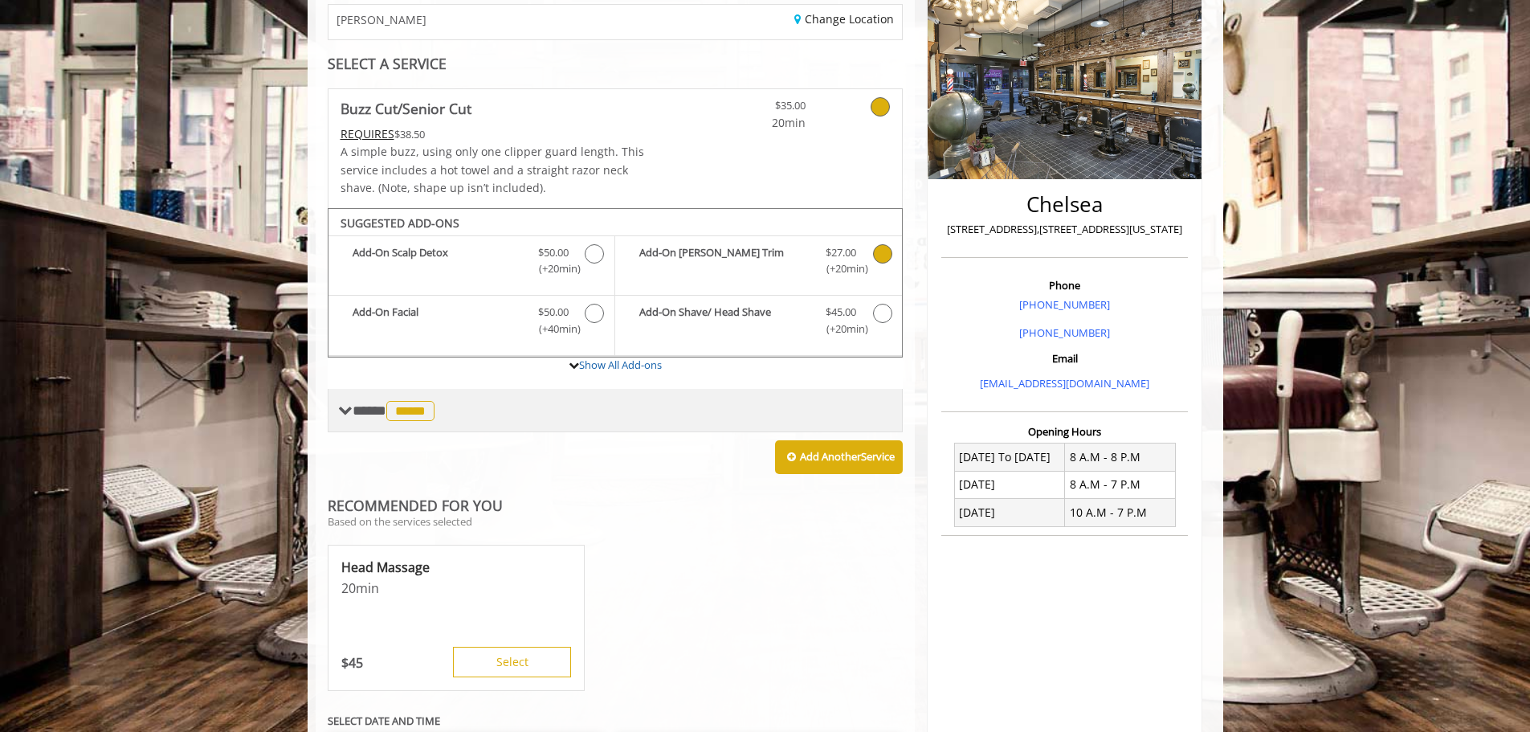
click at [416, 415] on span "*****" at bounding box center [410, 411] width 48 height 20
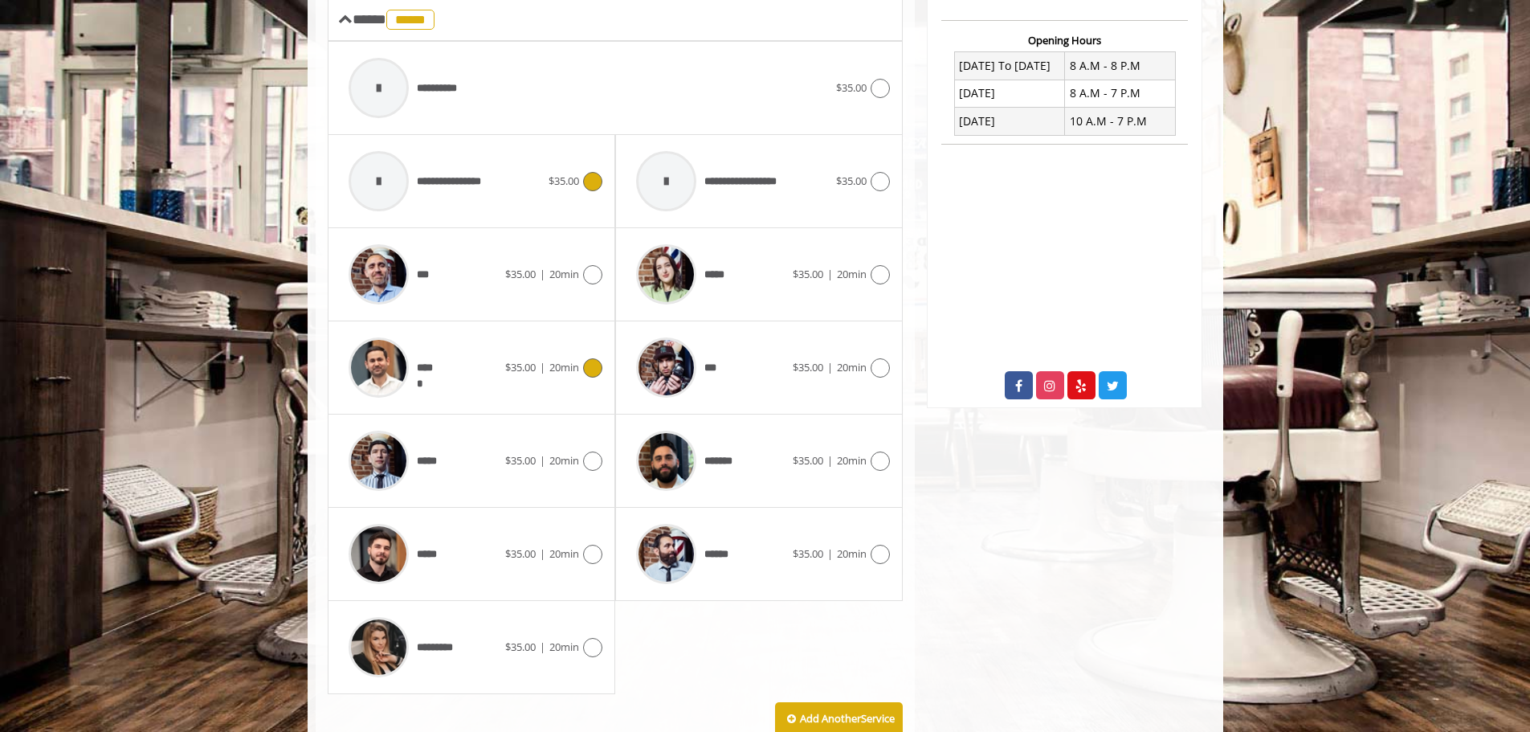
scroll to position [614, 0]
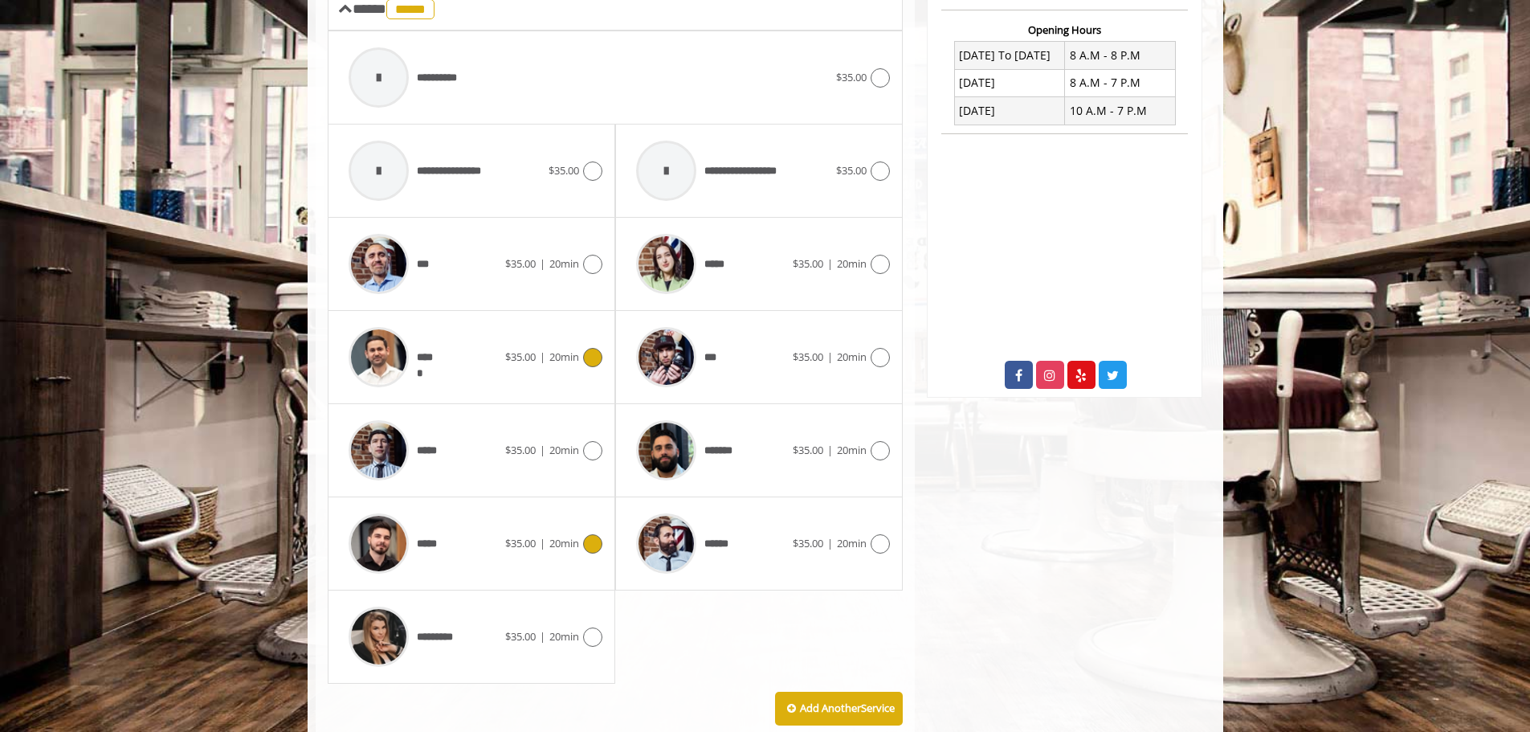
click at [575, 542] on span "20min" at bounding box center [564, 543] width 30 height 14
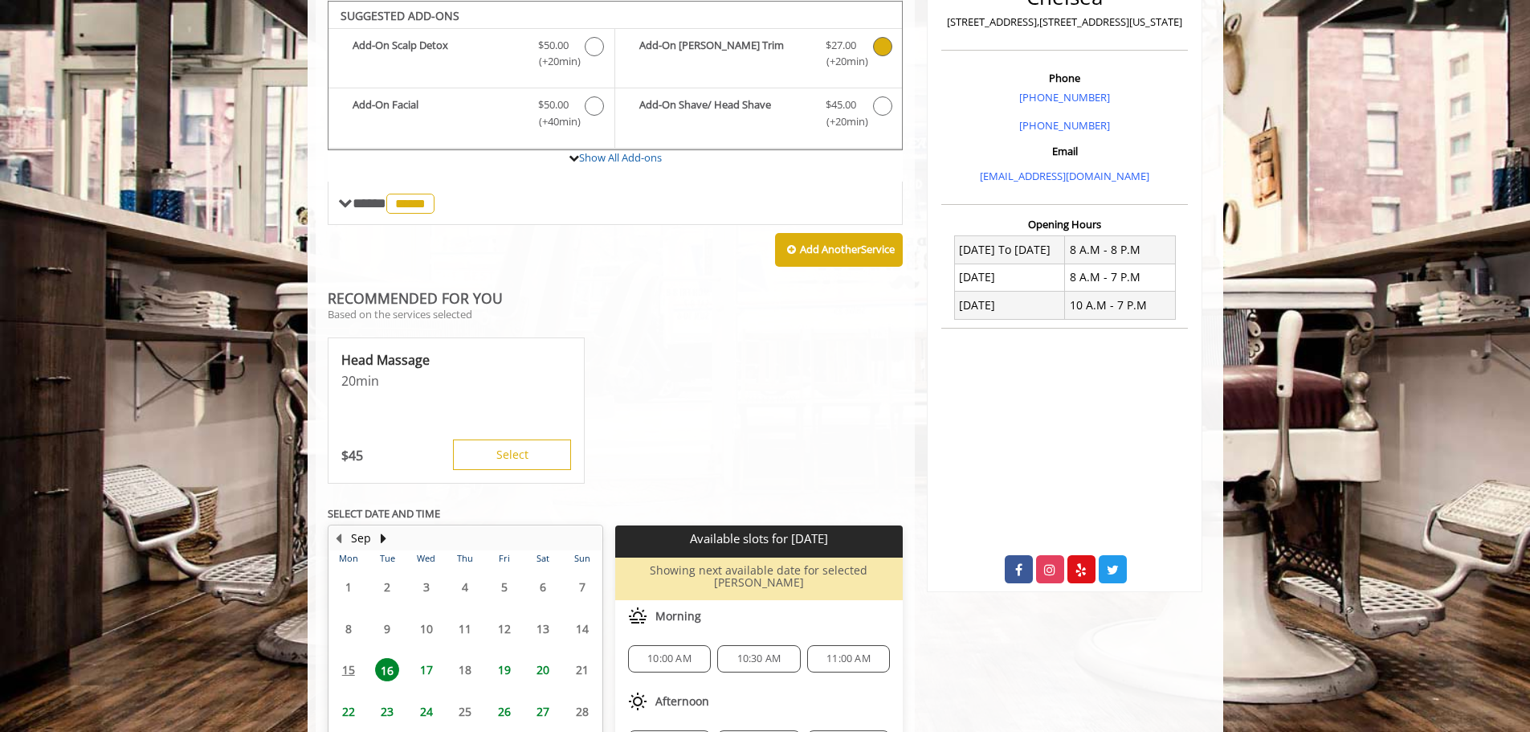
scroll to position [421, 0]
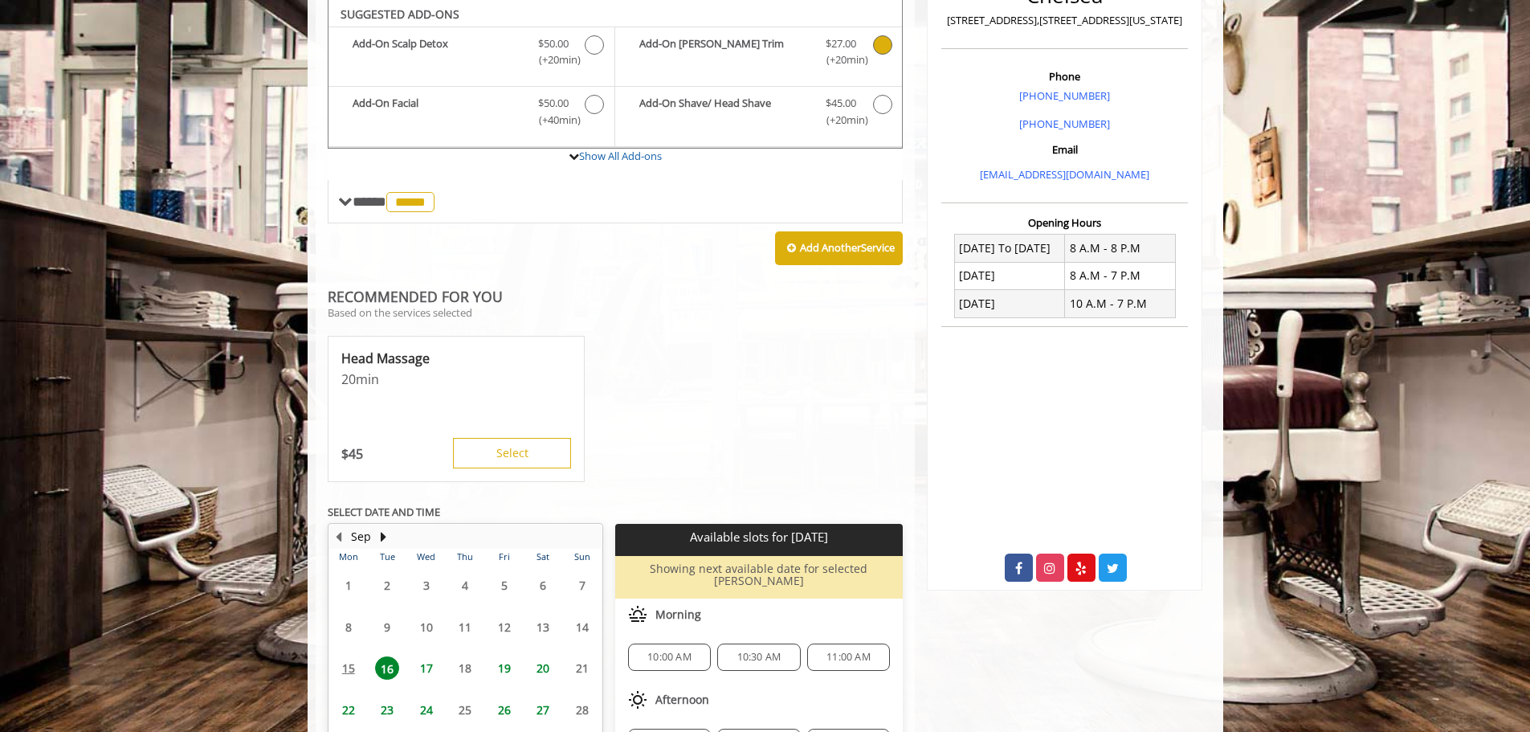
click at [427, 708] on span "24" at bounding box center [427, 709] width 24 height 23
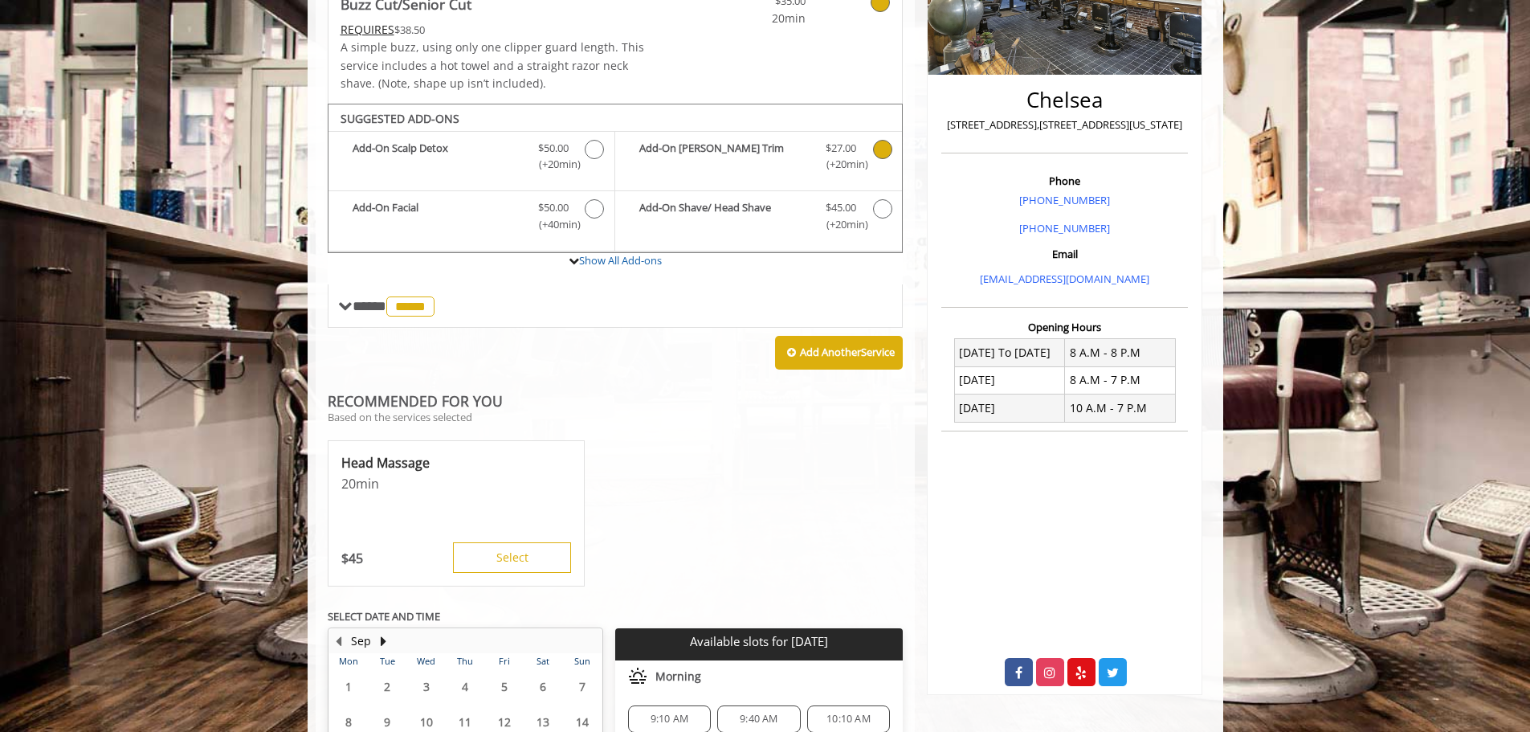
scroll to position [402, 0]
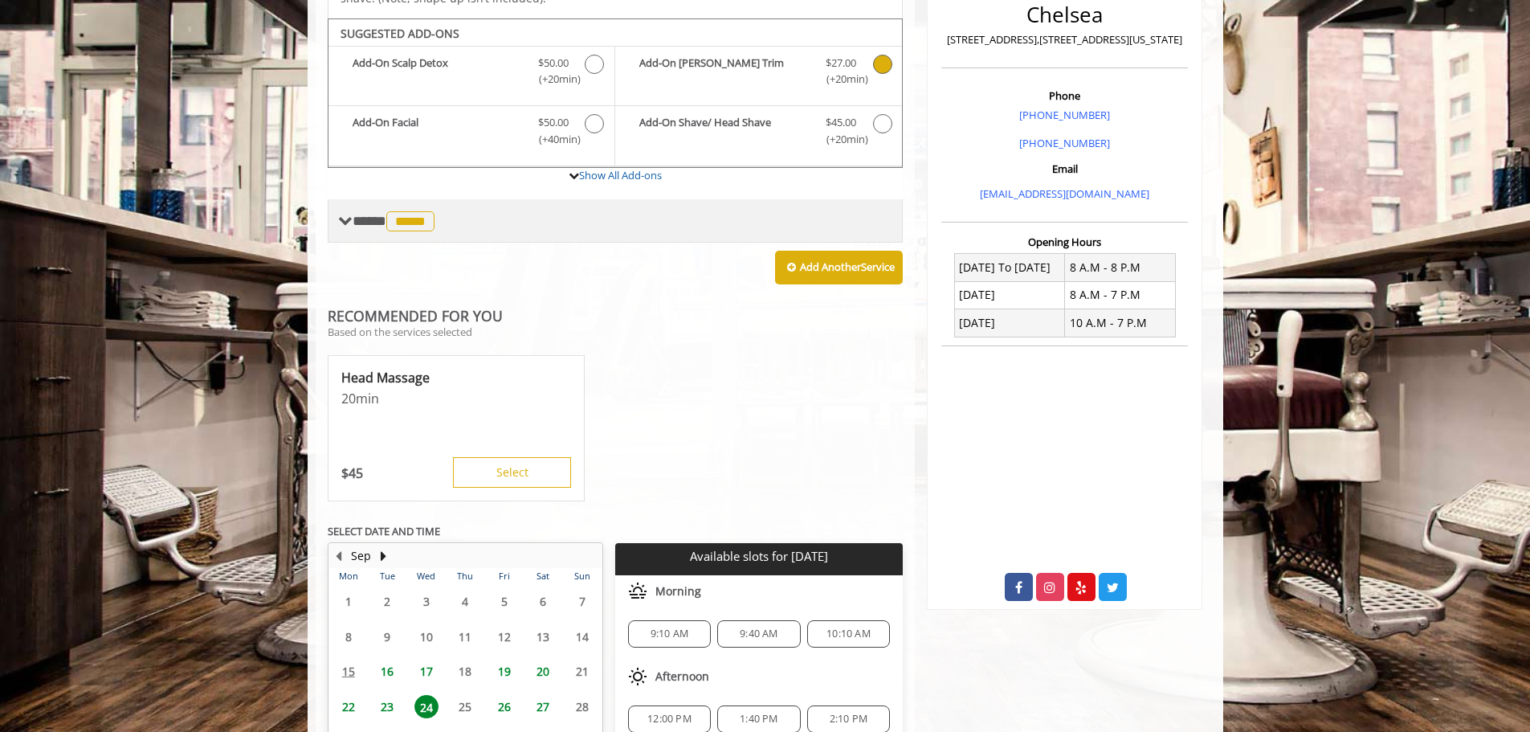
click at [402, 231] on span "*****" at bounding box center [410, 221] width 48 height 20
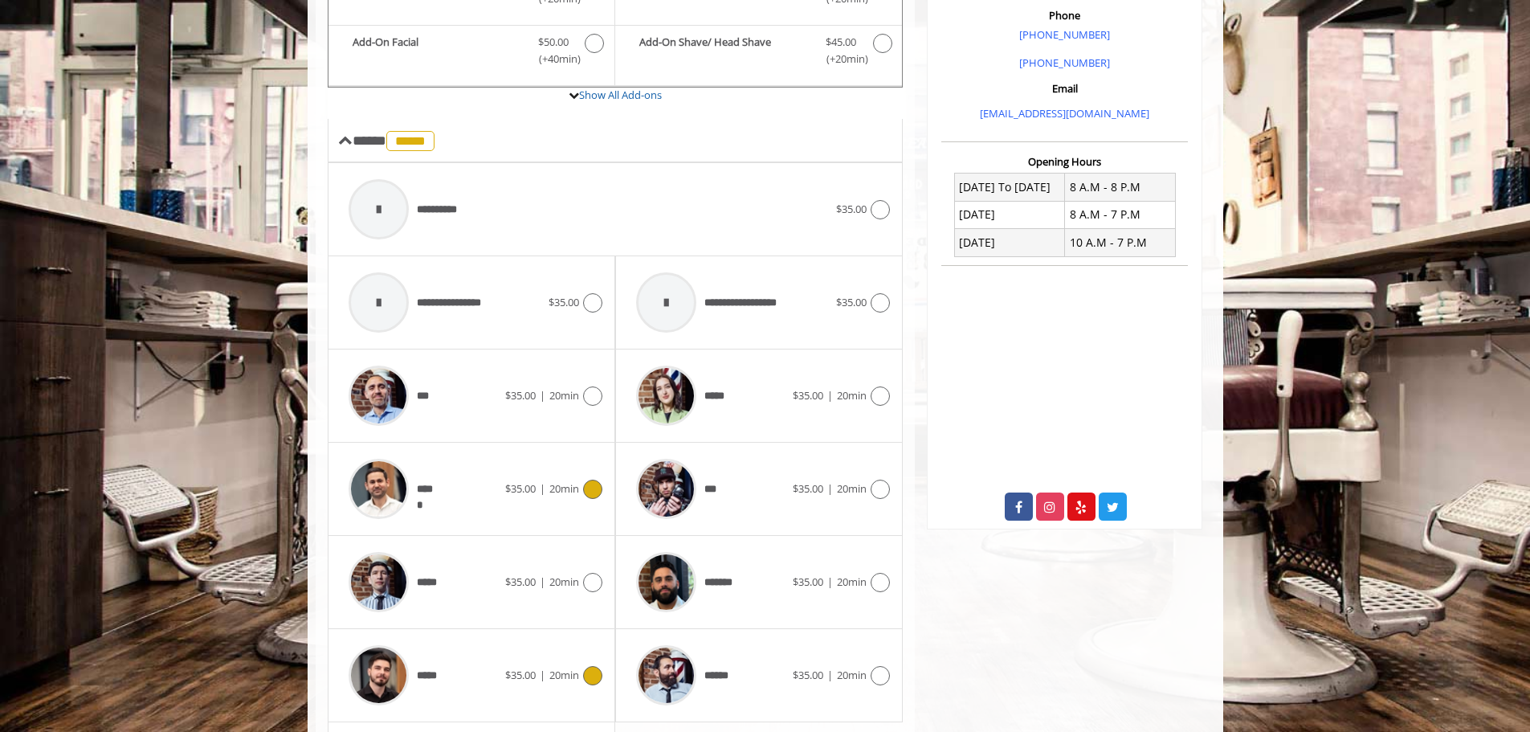
click at [523, 489] on span "$35.00" at bounding box center [520, 488] width 31 height 14
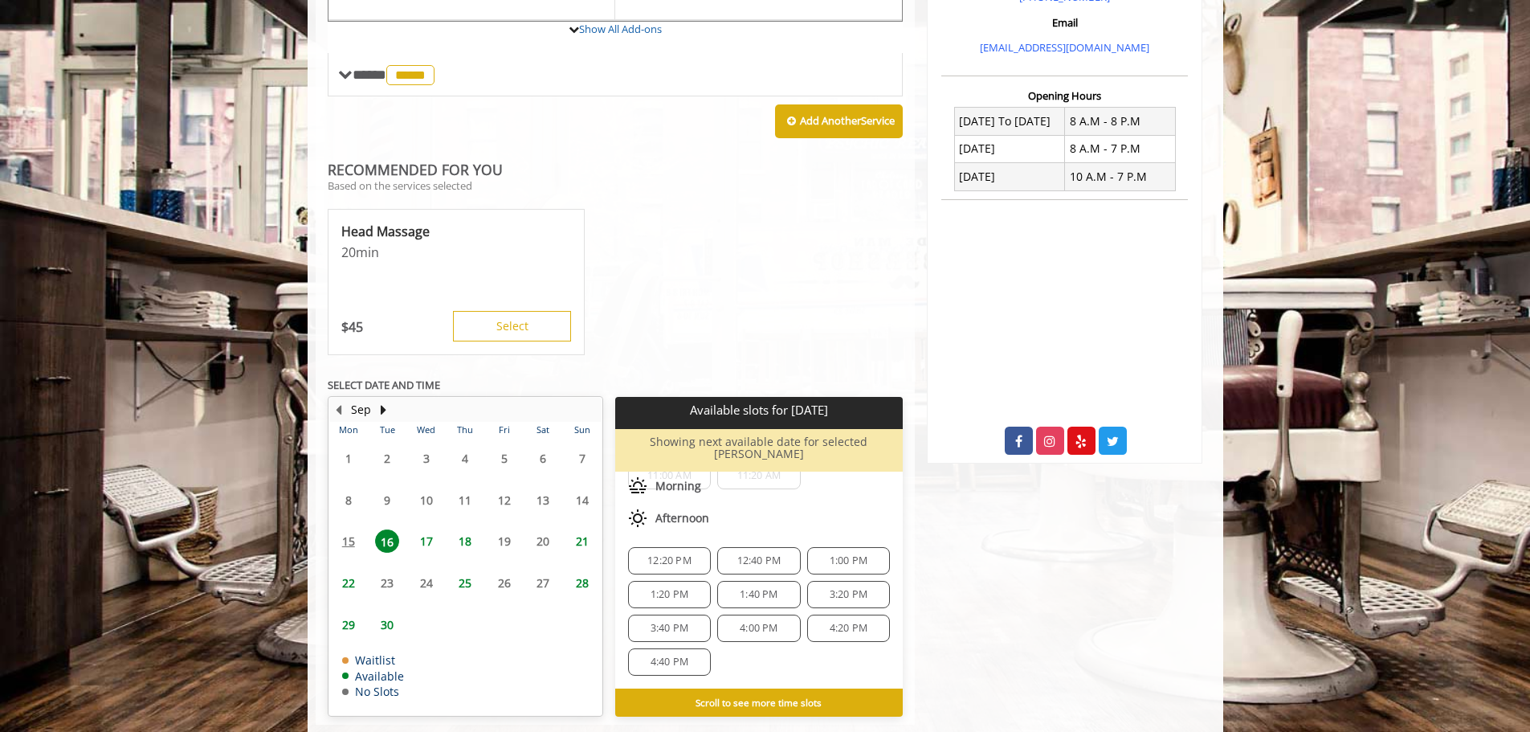
scroll to position [569, 0]
